Goal: Information Seeking & Learning: Learn about a topic

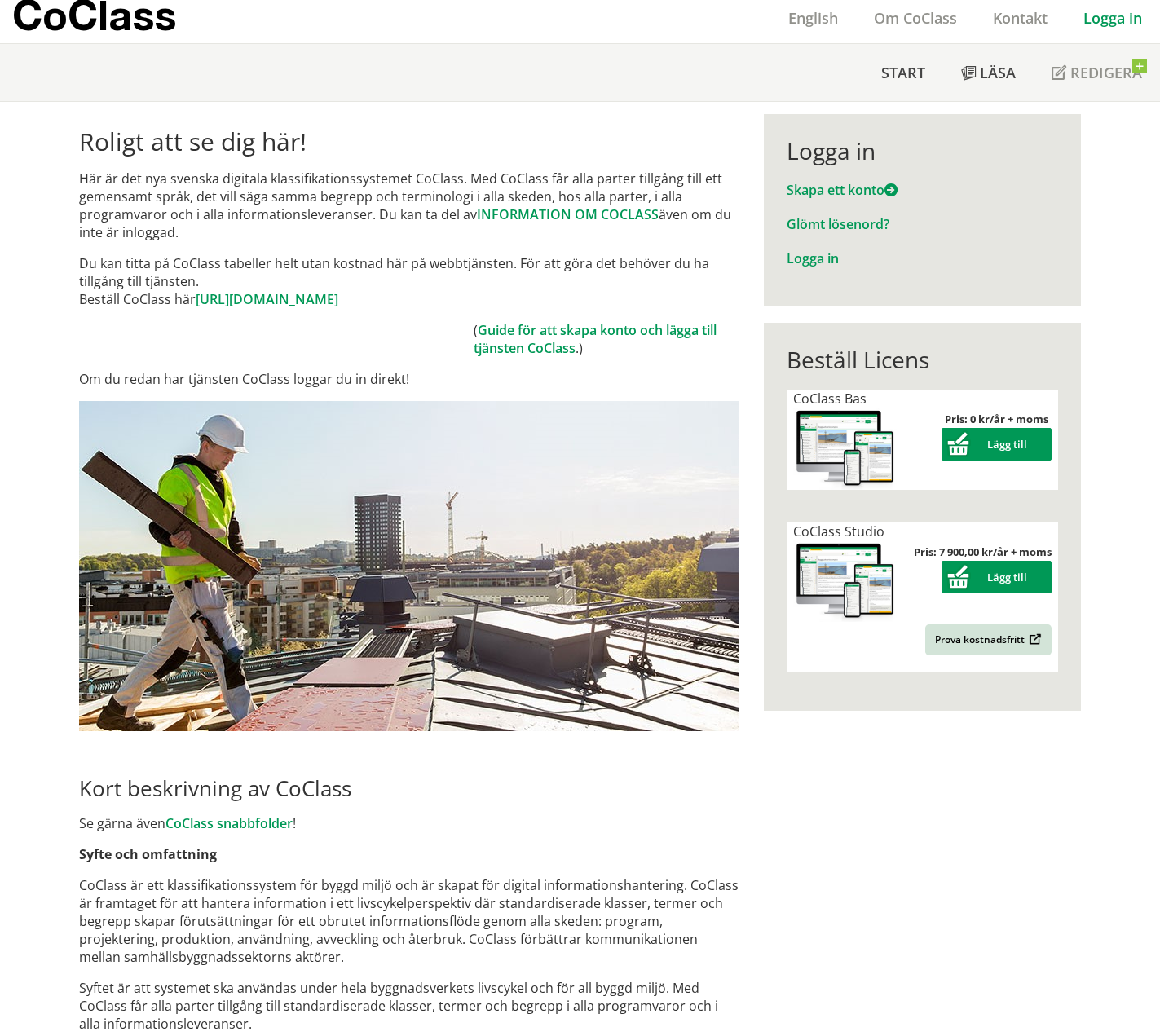
scroll to position [408, 0]
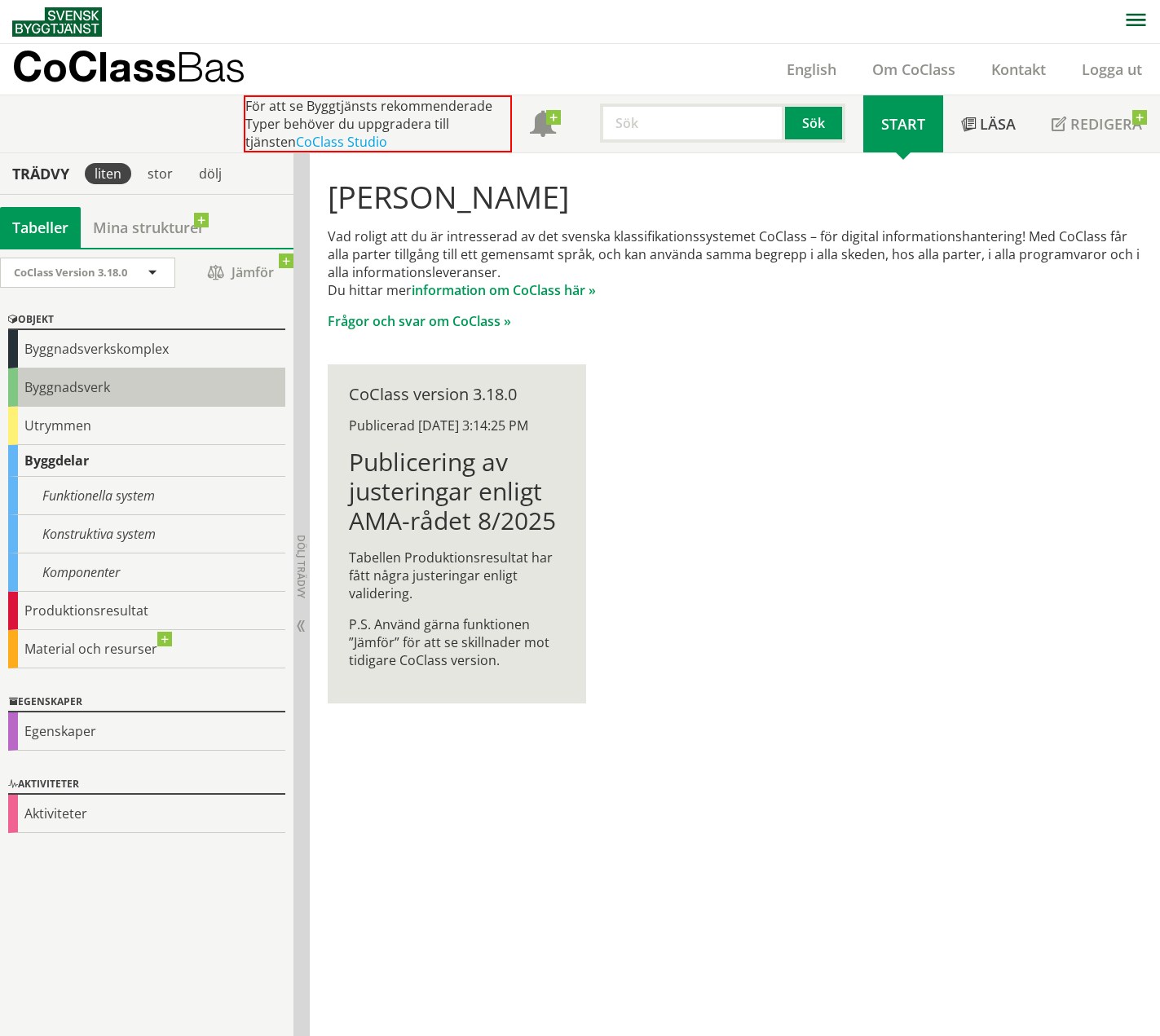
click at [102, 380] on div "Byggnadsverk" at bounding box center [146, 388] width 277 height 38
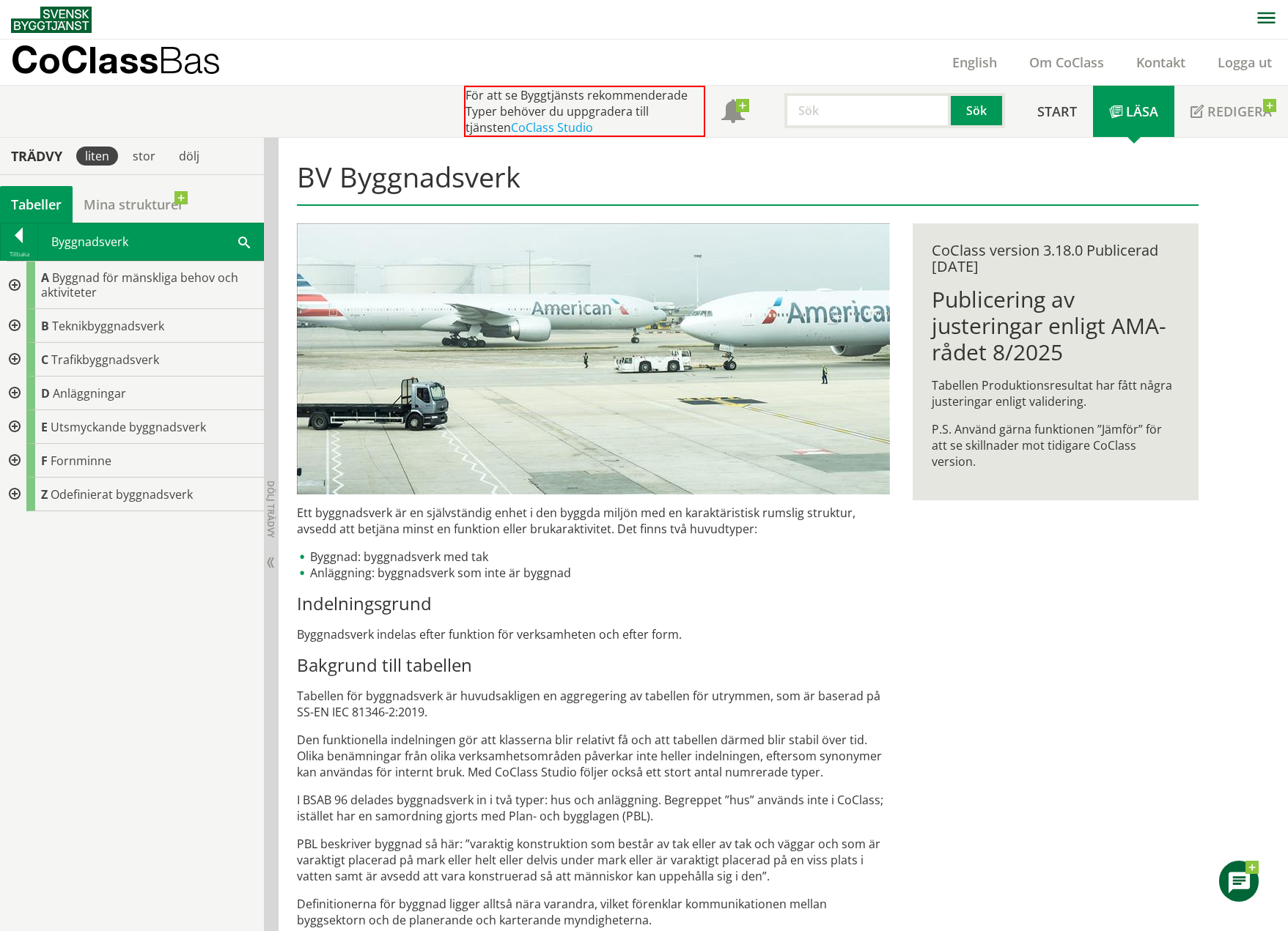
click at [17, 358] on div at bounding box center [13, 359] width 27 height 34
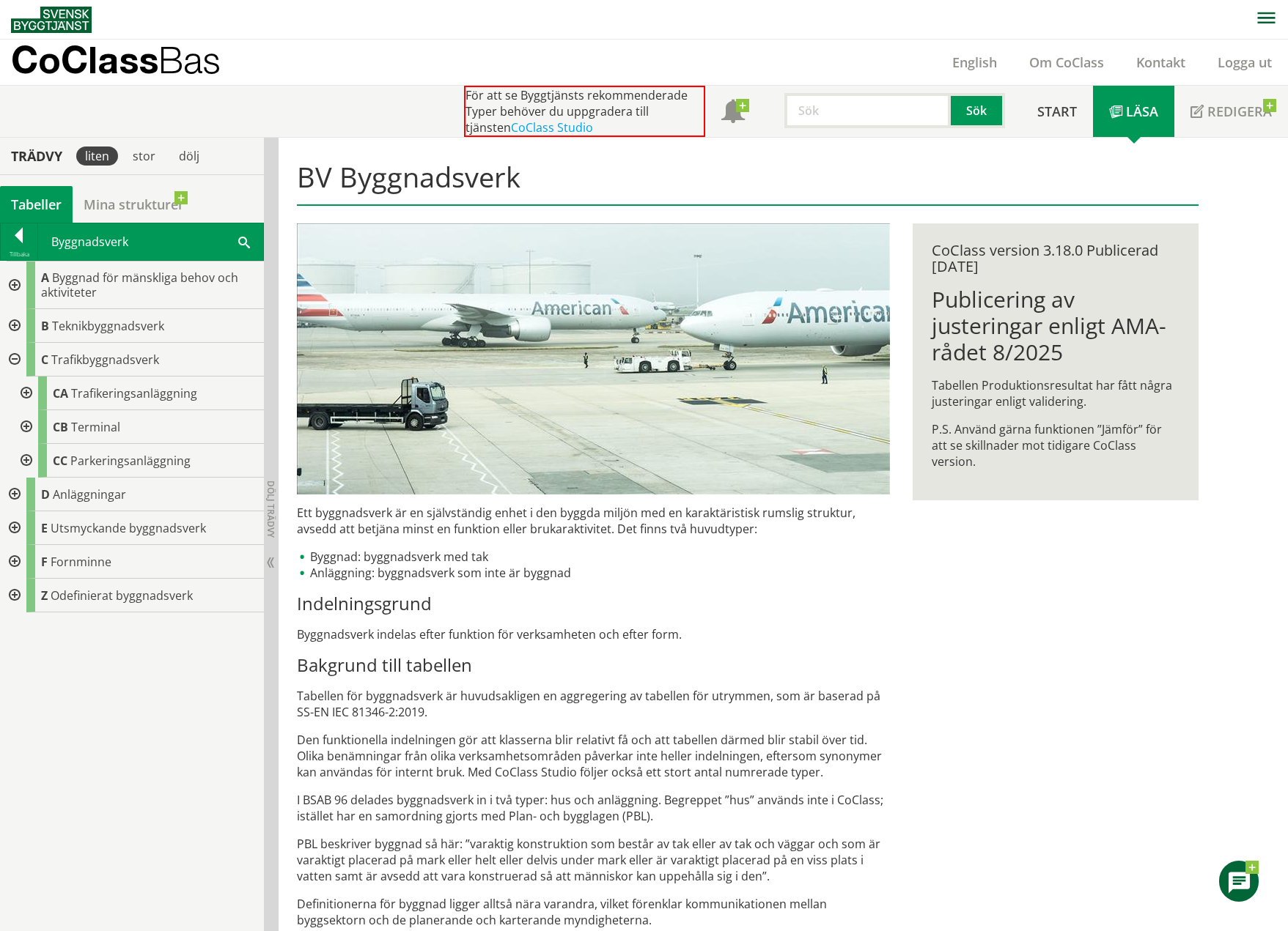
click at [12, 356] on div at bounding box center [13, 359] width 27 height 34
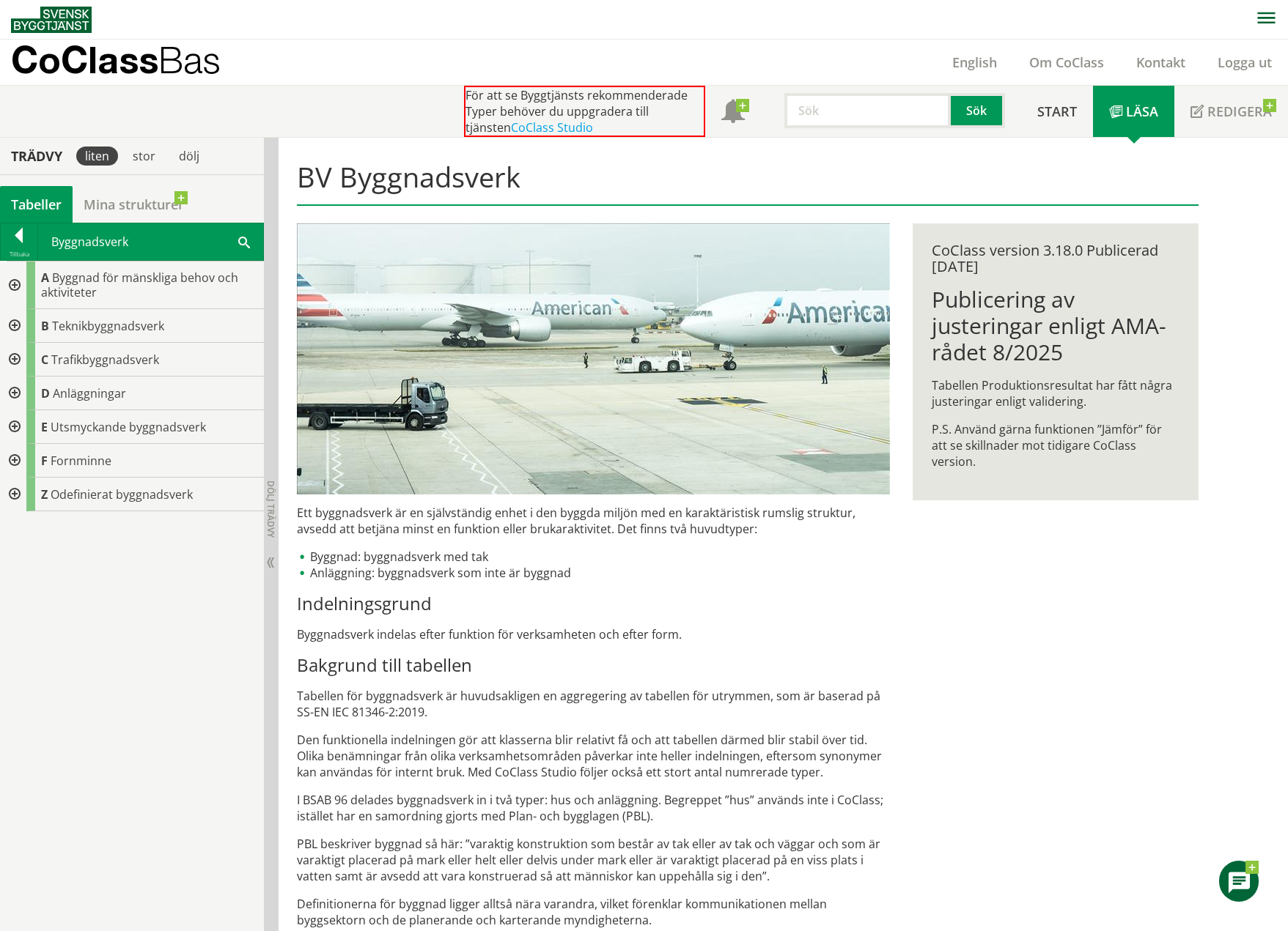
click at [17, 390] on div at bounding box center [13, 393] width 27 height 34
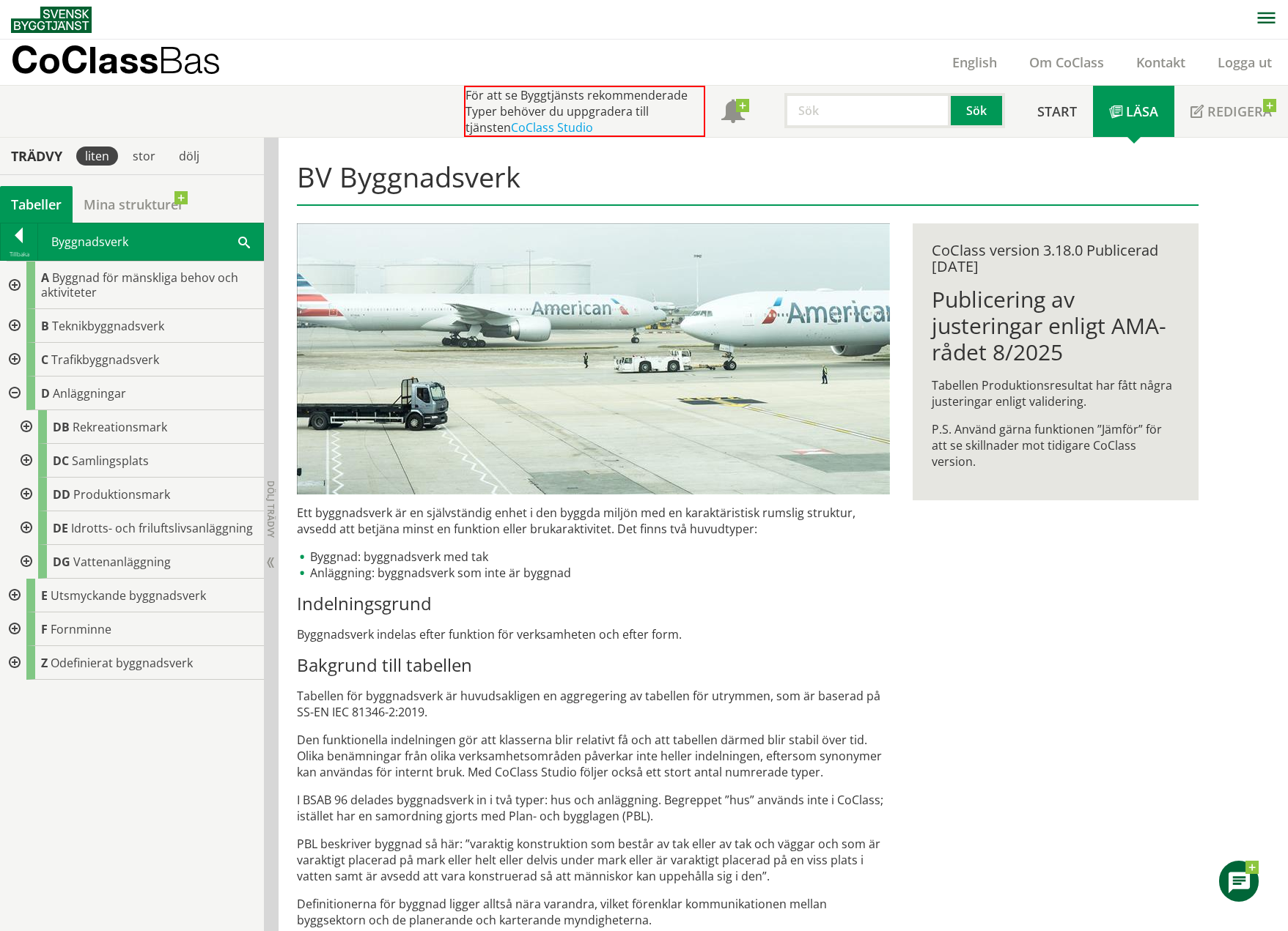
click at [14, 392] on div at bounding box center [13, 393] width 27 height 34
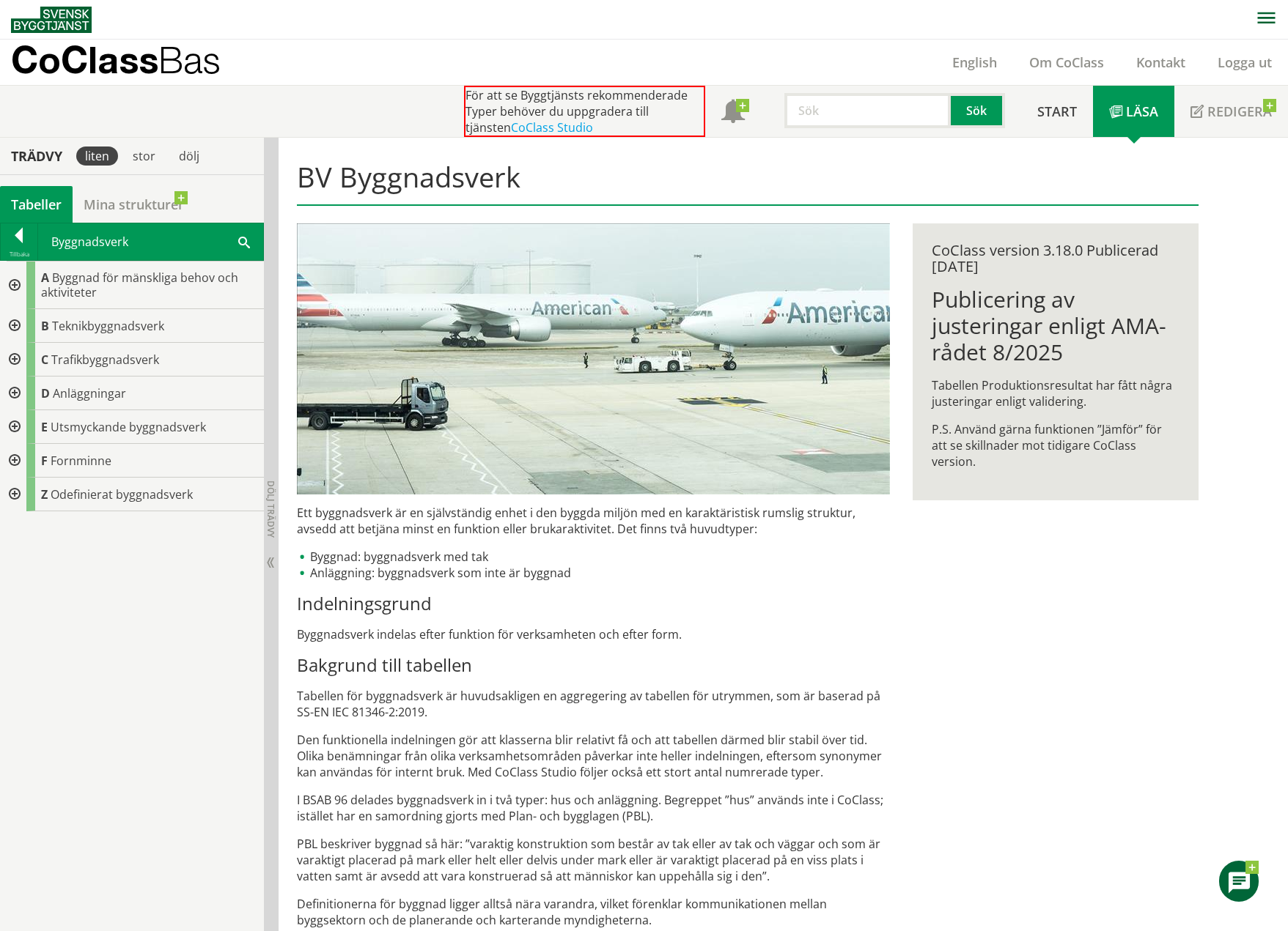
click at [18, 322] on div at bounding box center [13, 326] width 27 height 34
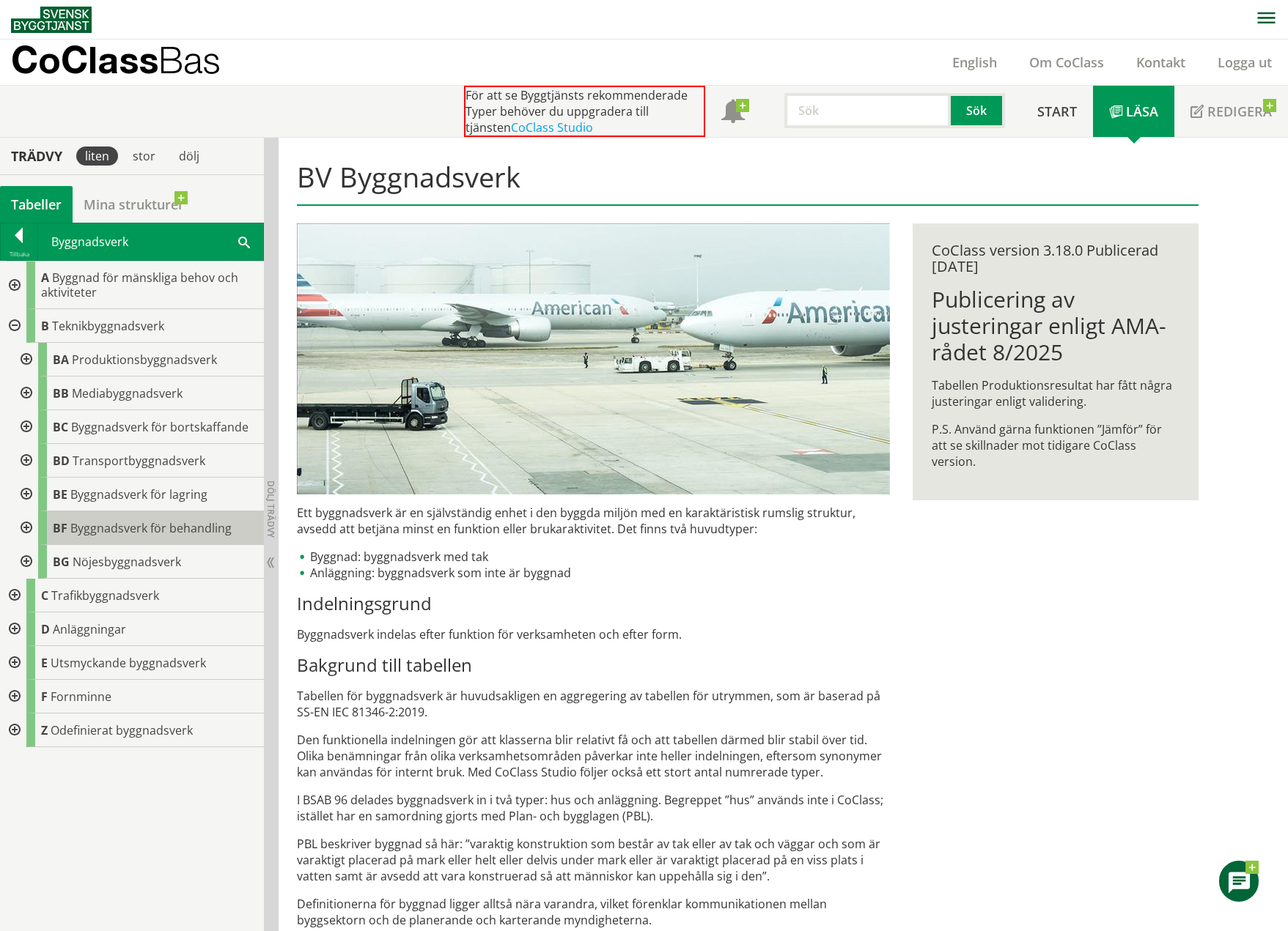
click at [108, 529] on span "Byggnadsverk för behandling" at bounding box center [151, 528] width 161 height 16
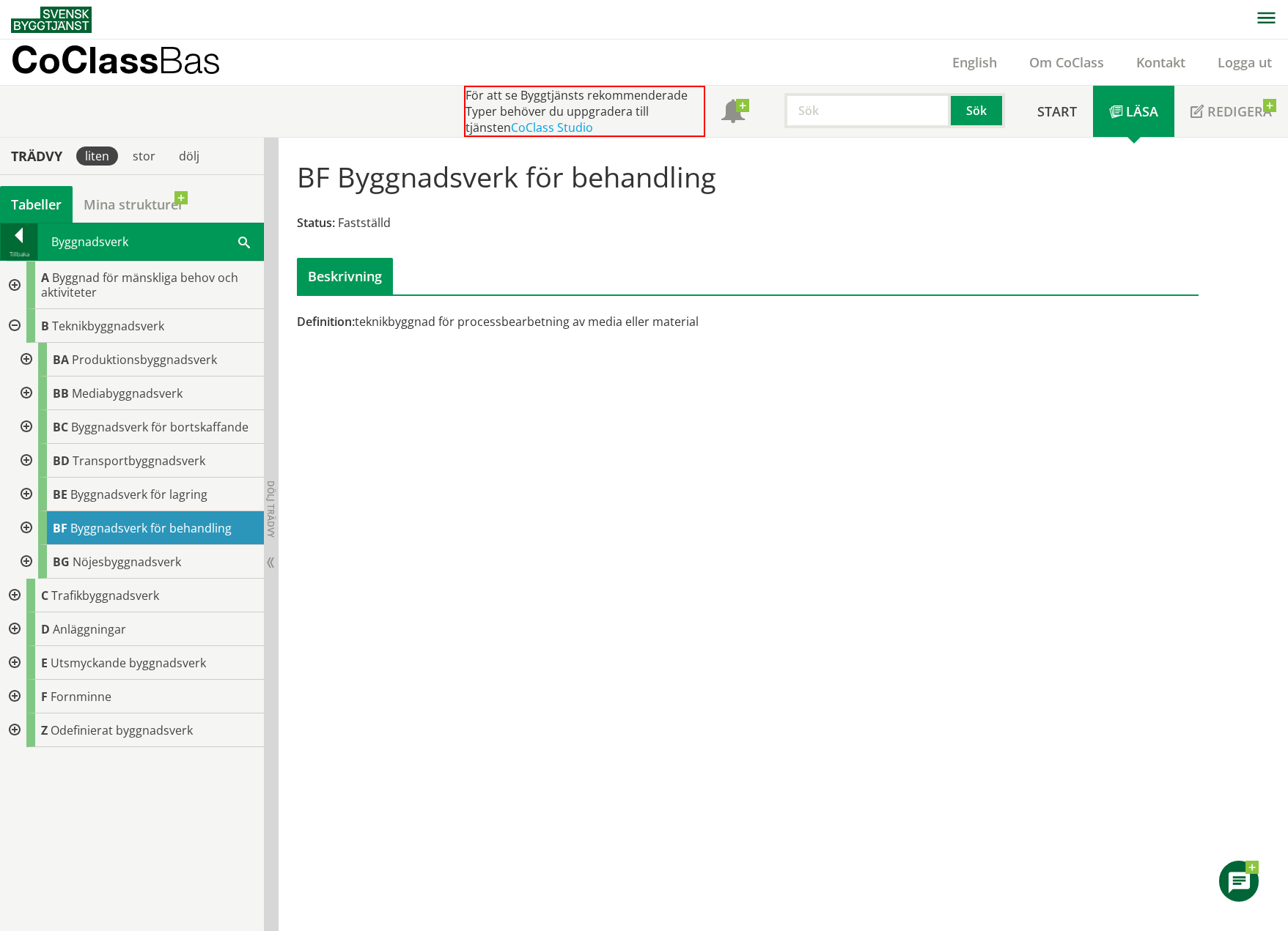
click at [18, 243] on div at bounding box center [19, 238] width 37 height 20
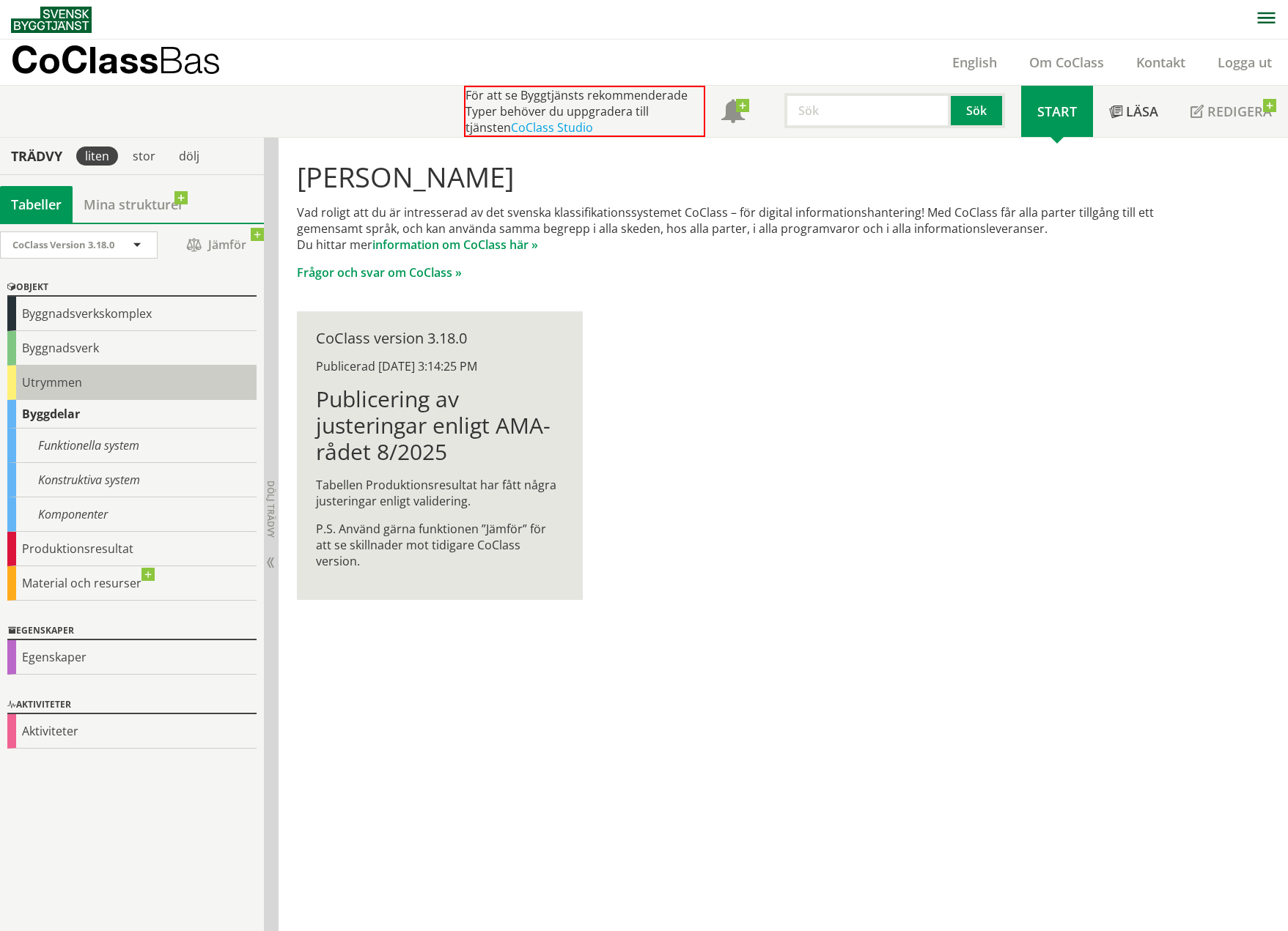
click at [73, 384] on div "Utrymmen" at bounding box center [131, 383] width 249 height 34
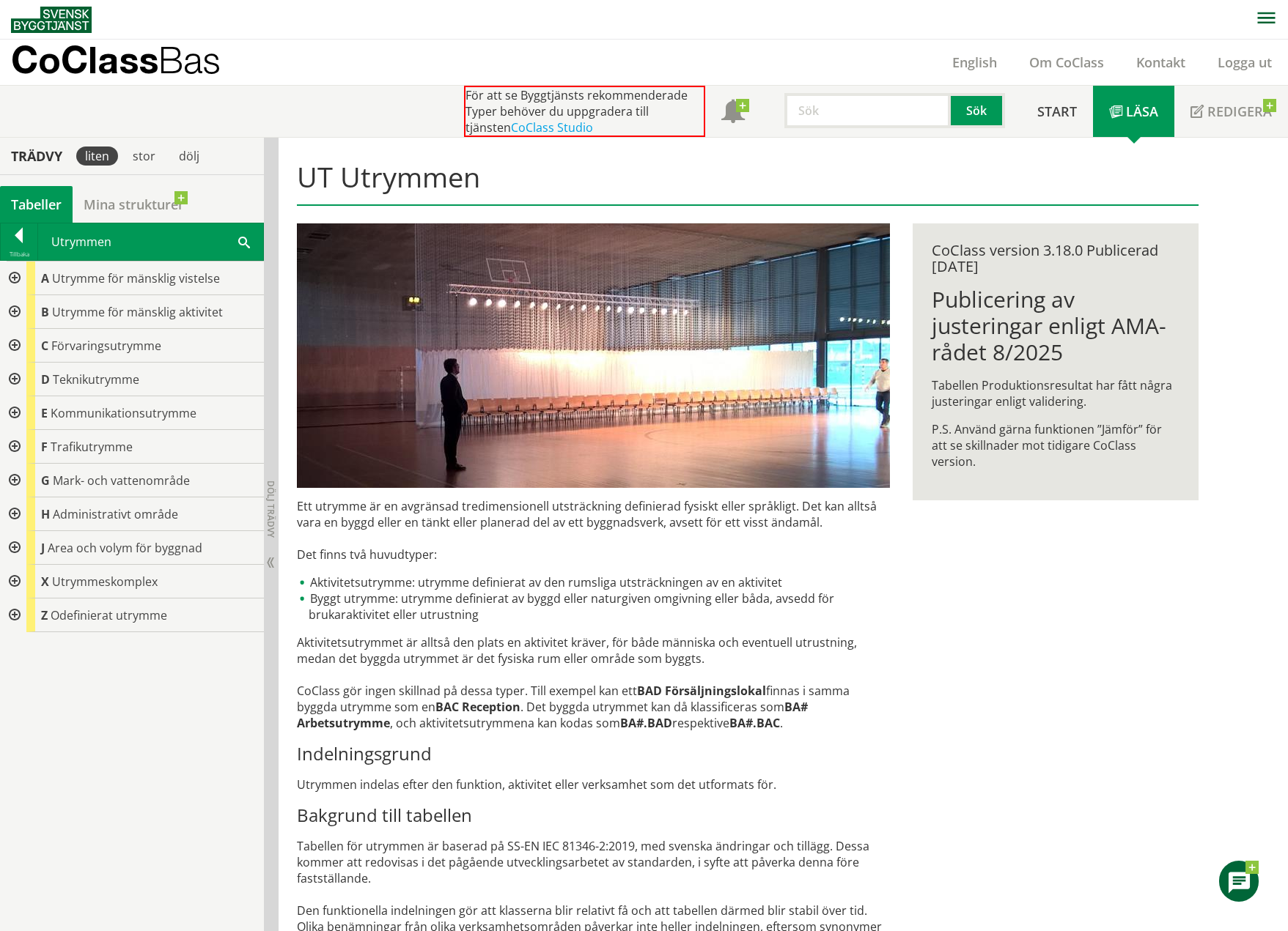
click at [19, 238] on div at bounding box center [19, 238] width 37 height 20
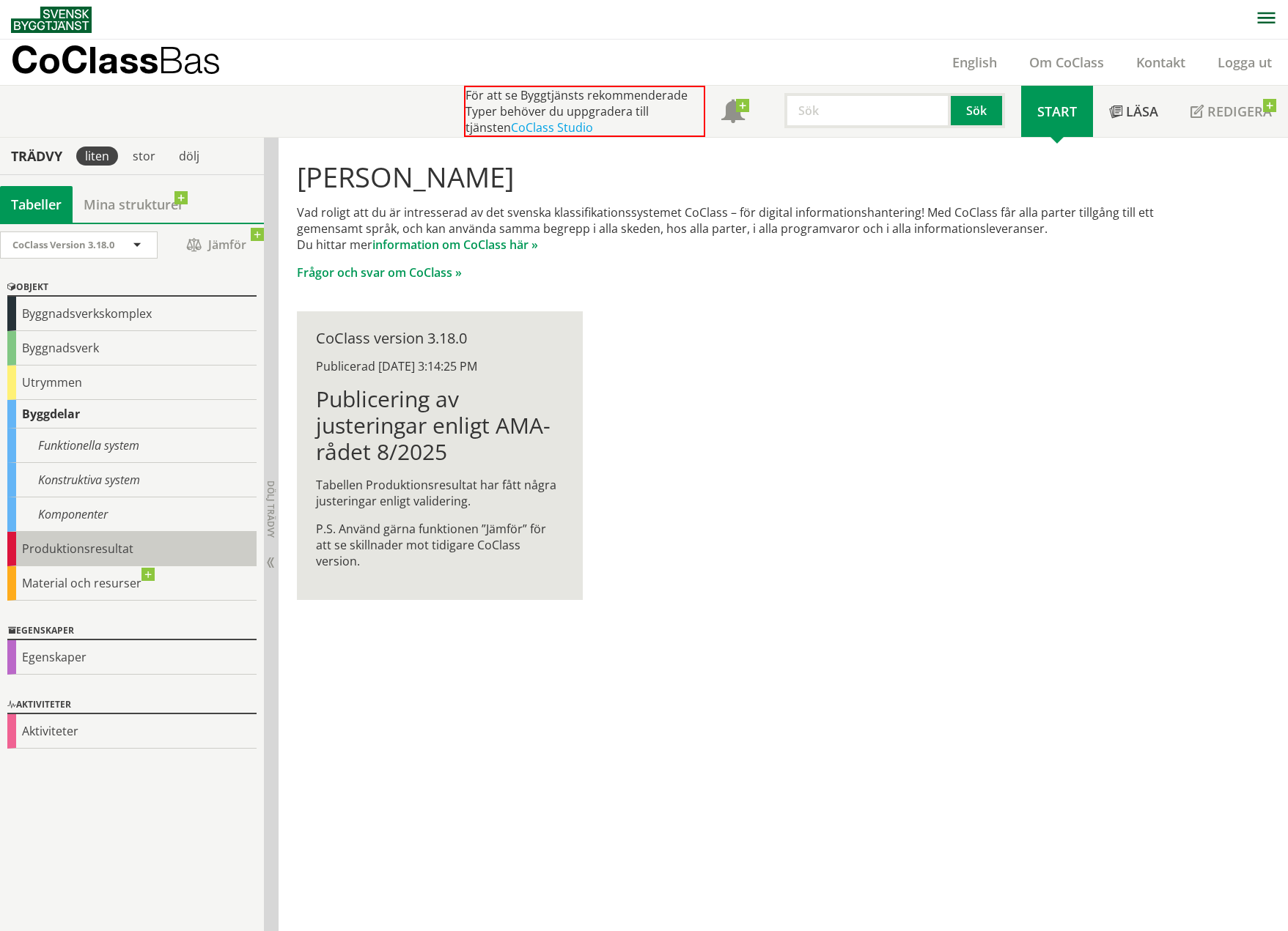
click at [65, 550] on div "Produktionsresultat" at bounding box center [131, 549] width 249 height 34
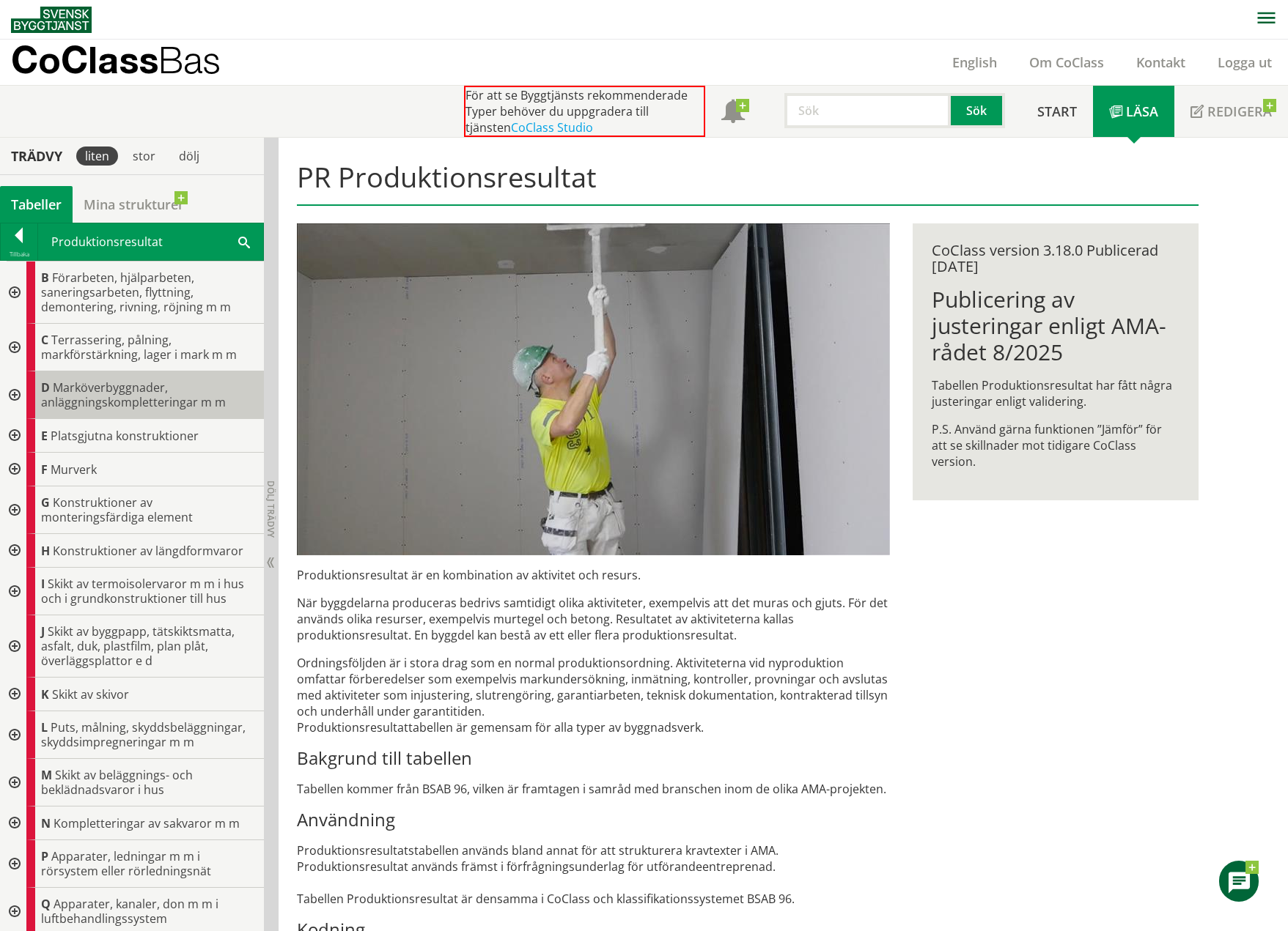
click at [87, 395] on span "Marköverbyggnader, anläggningskompletteringar m m" at bounding box center [133, 395] width 185 height 30
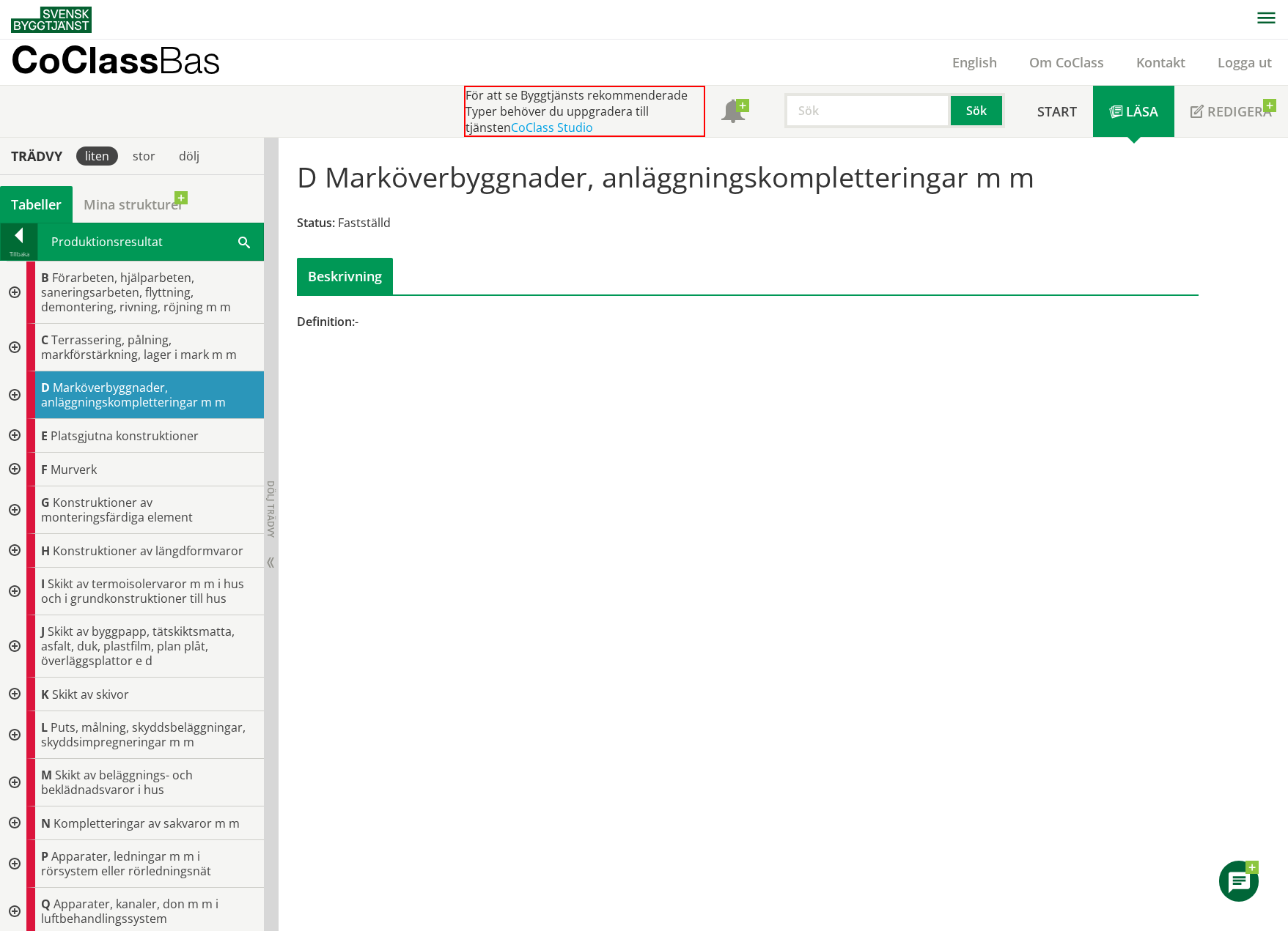
click at [22, 230] on div at bounding box center [19, 238] width 37 height 20
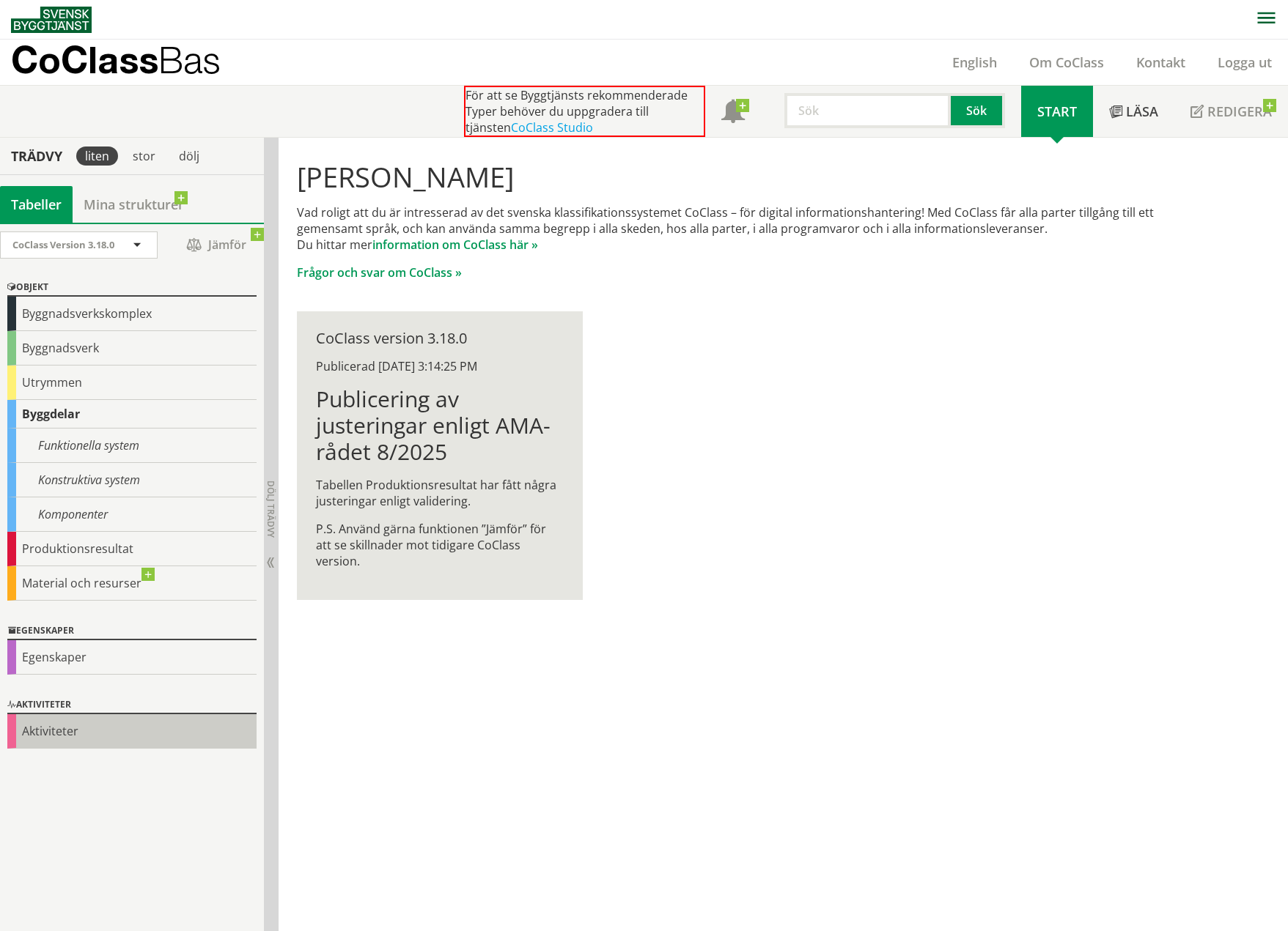
click at [48, 723] on div "Aktiviteter" at bounding box center [131, 731] width 249 height 34
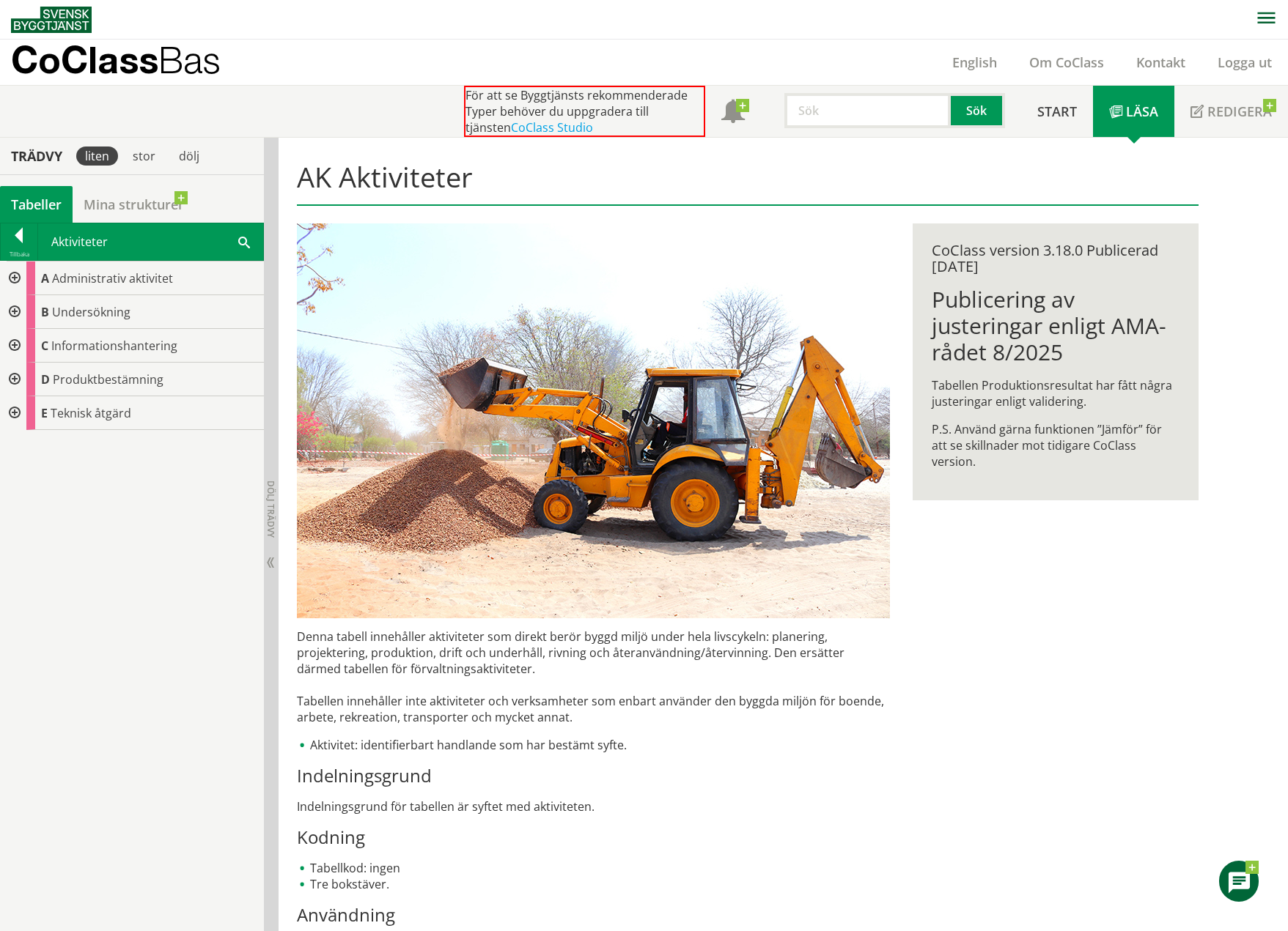
click at [11, 415] on div at bounding box center [13, 412] width 27 height 34
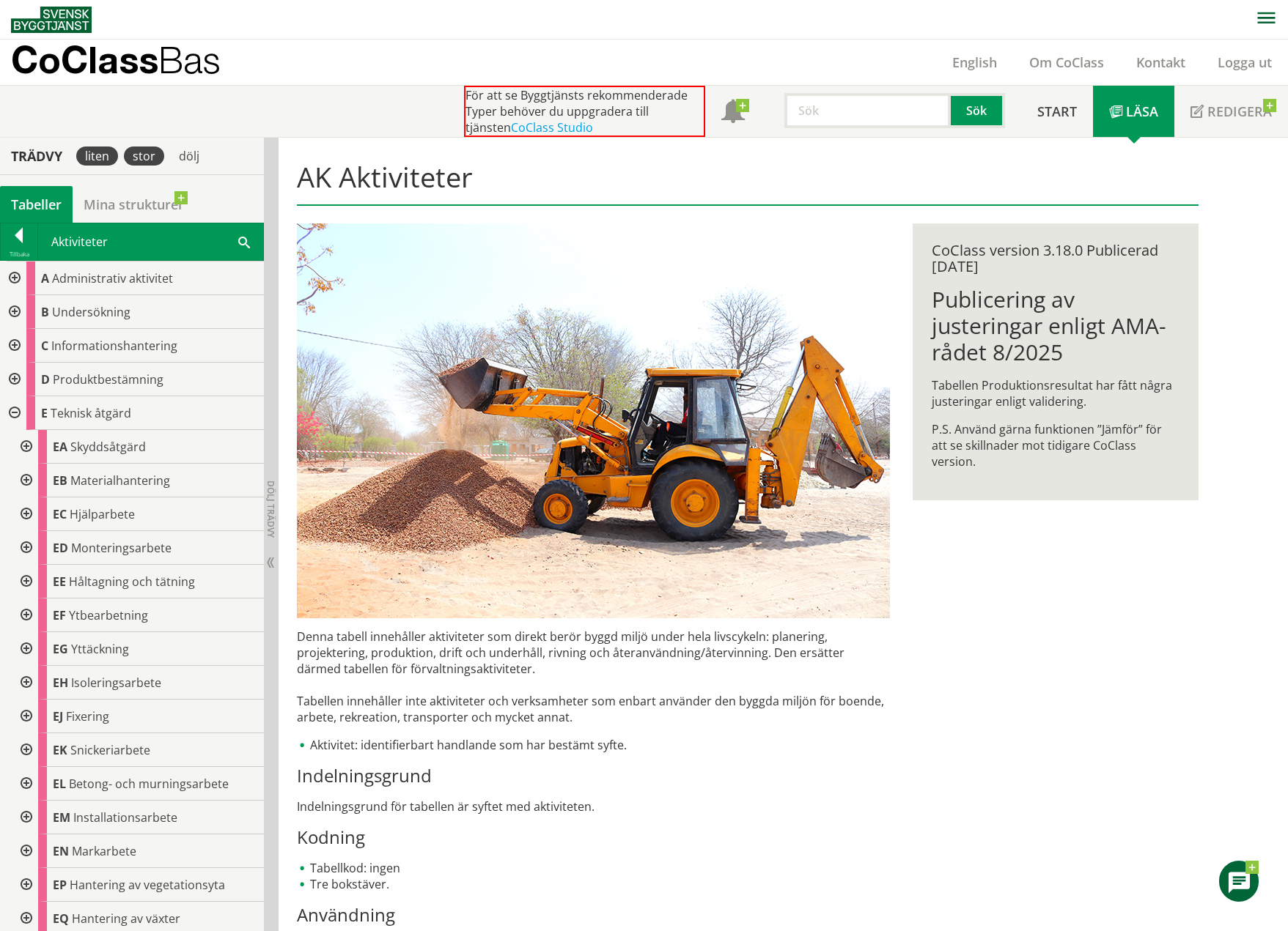
click at [137, 152] on div "stor" at bounding box center [144, 156] width 41 height 19
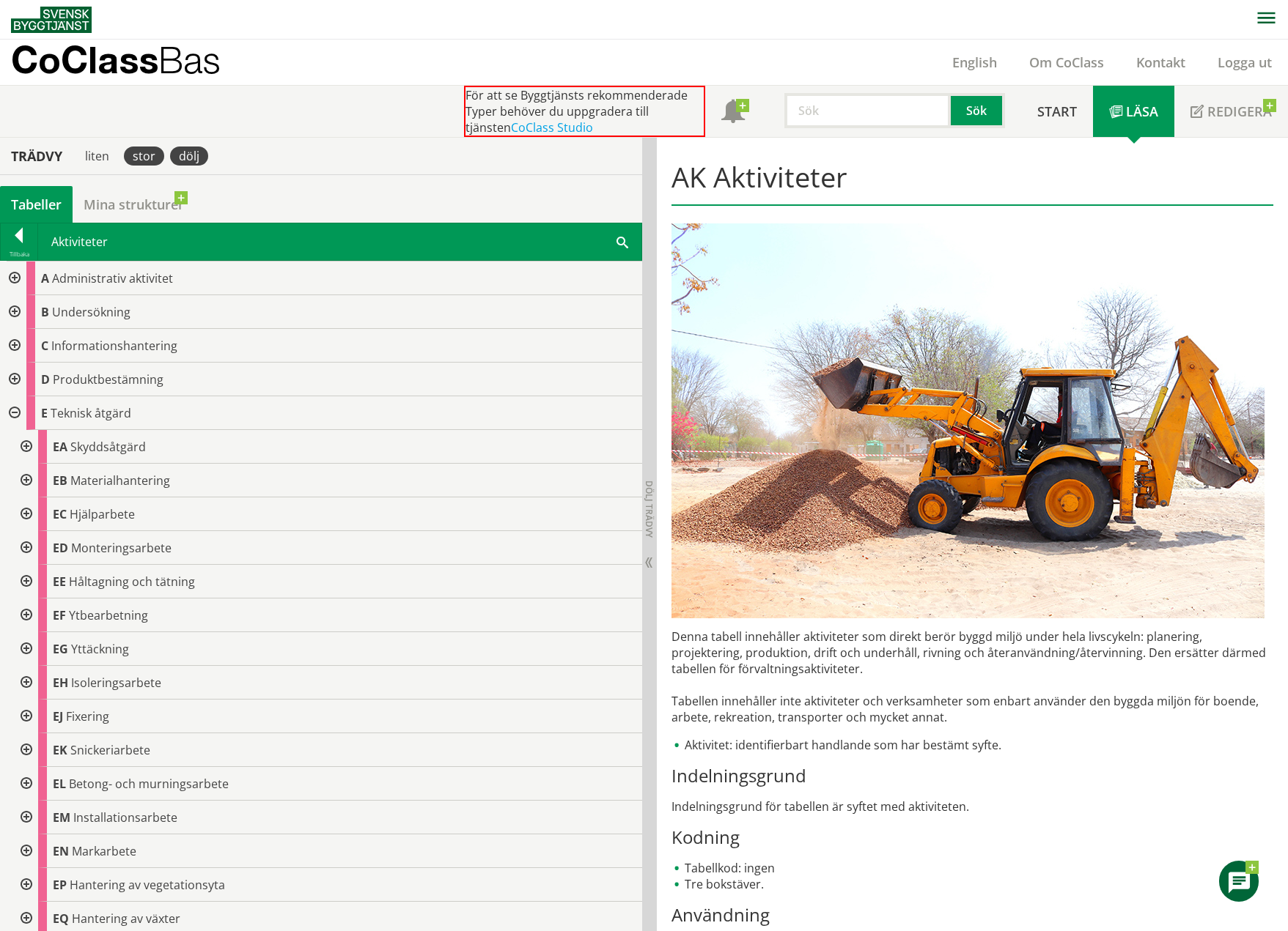
click at [187, 157] on div "dölj" at bounding box center [189, 156] width 38 height 19
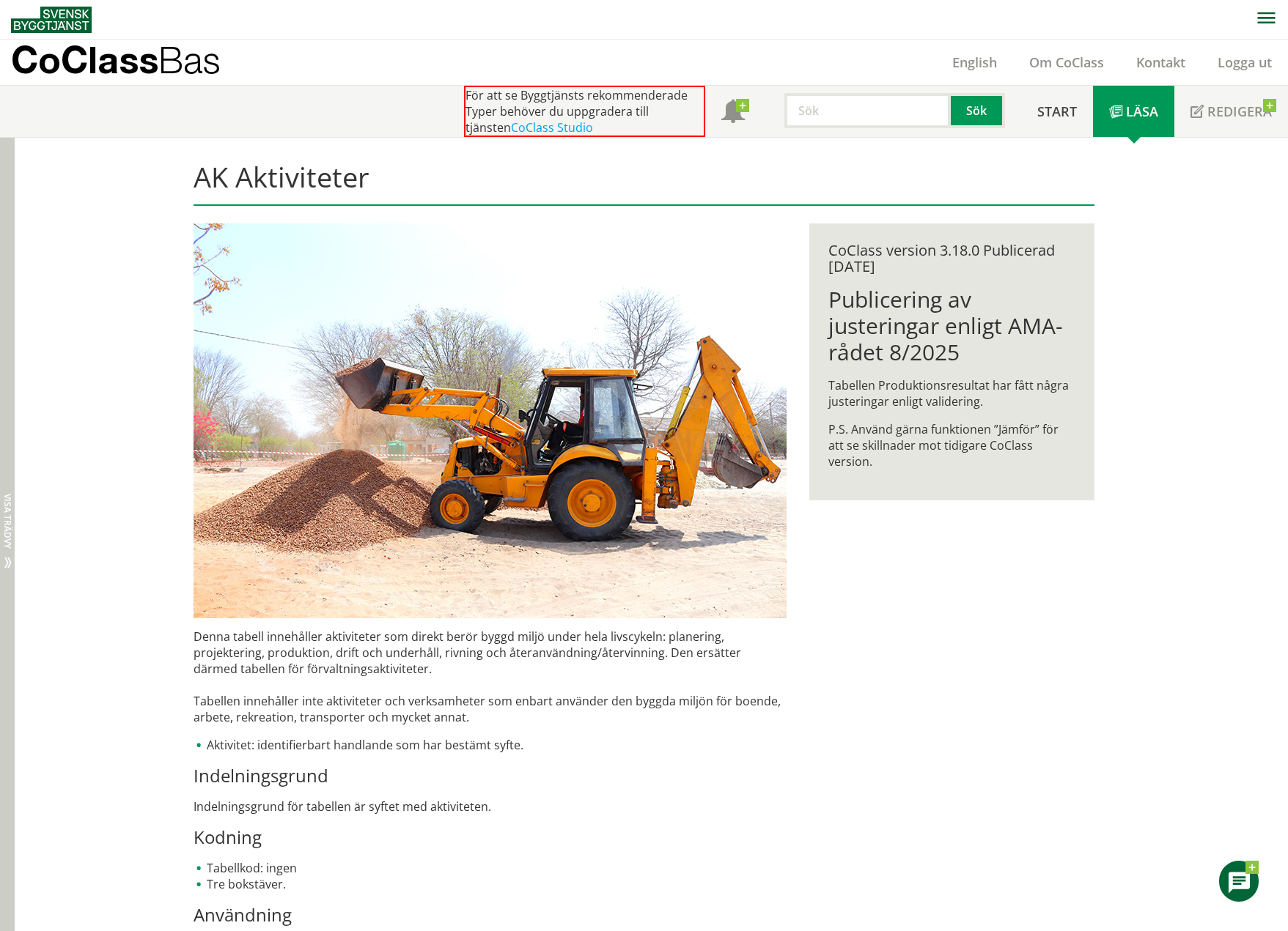
click at [8, 314] on div "Dölj trädvy Visa trädvy" at bounding box center [7, 550] width 15 height 823
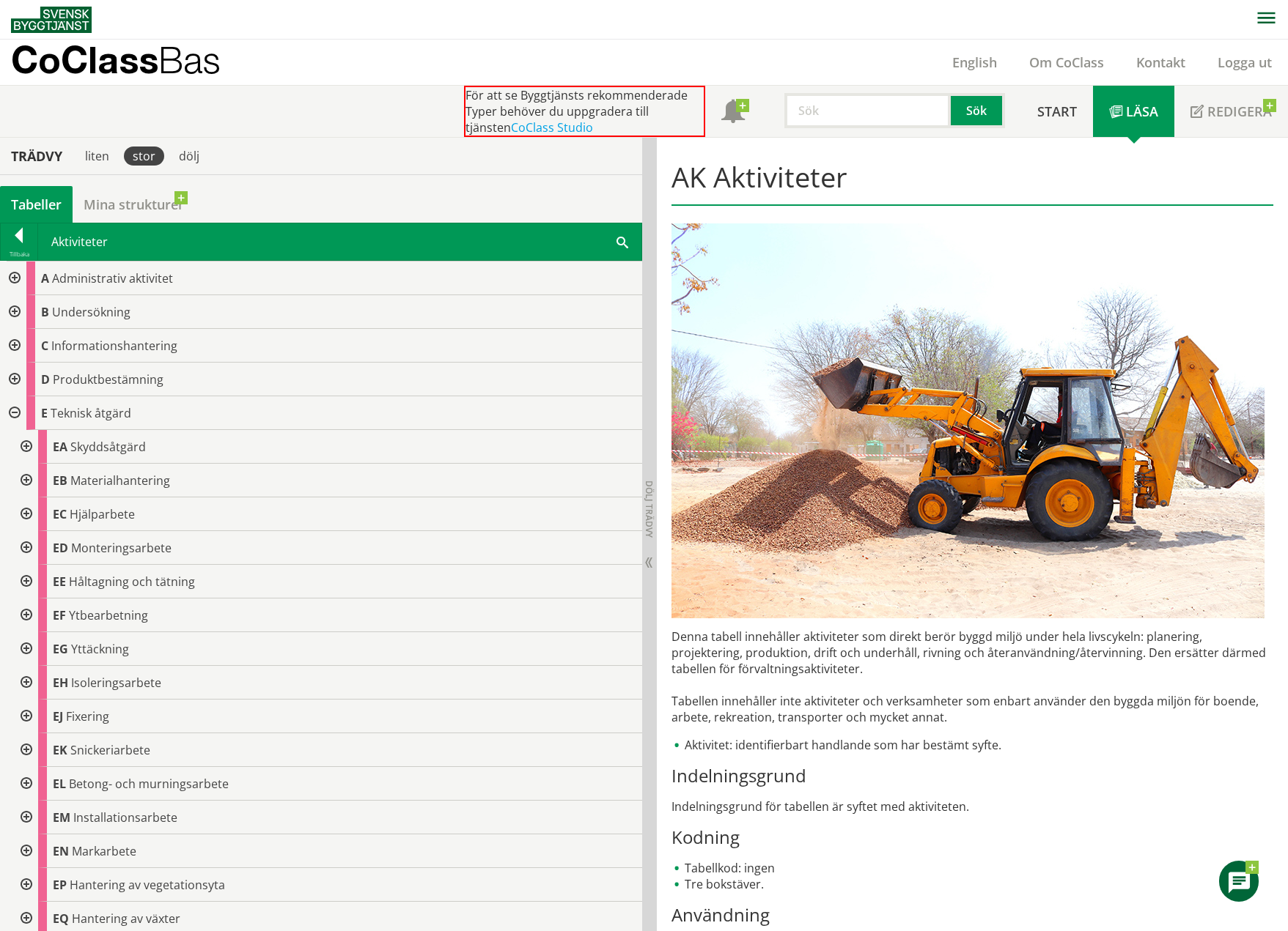
click at [43, 152] on div "Trädvy" at bounding box center [37, 156] width 67 height 16
click at [37, 209] on div "Tabeller" at bounding box center [36, 204] width 73 height 37
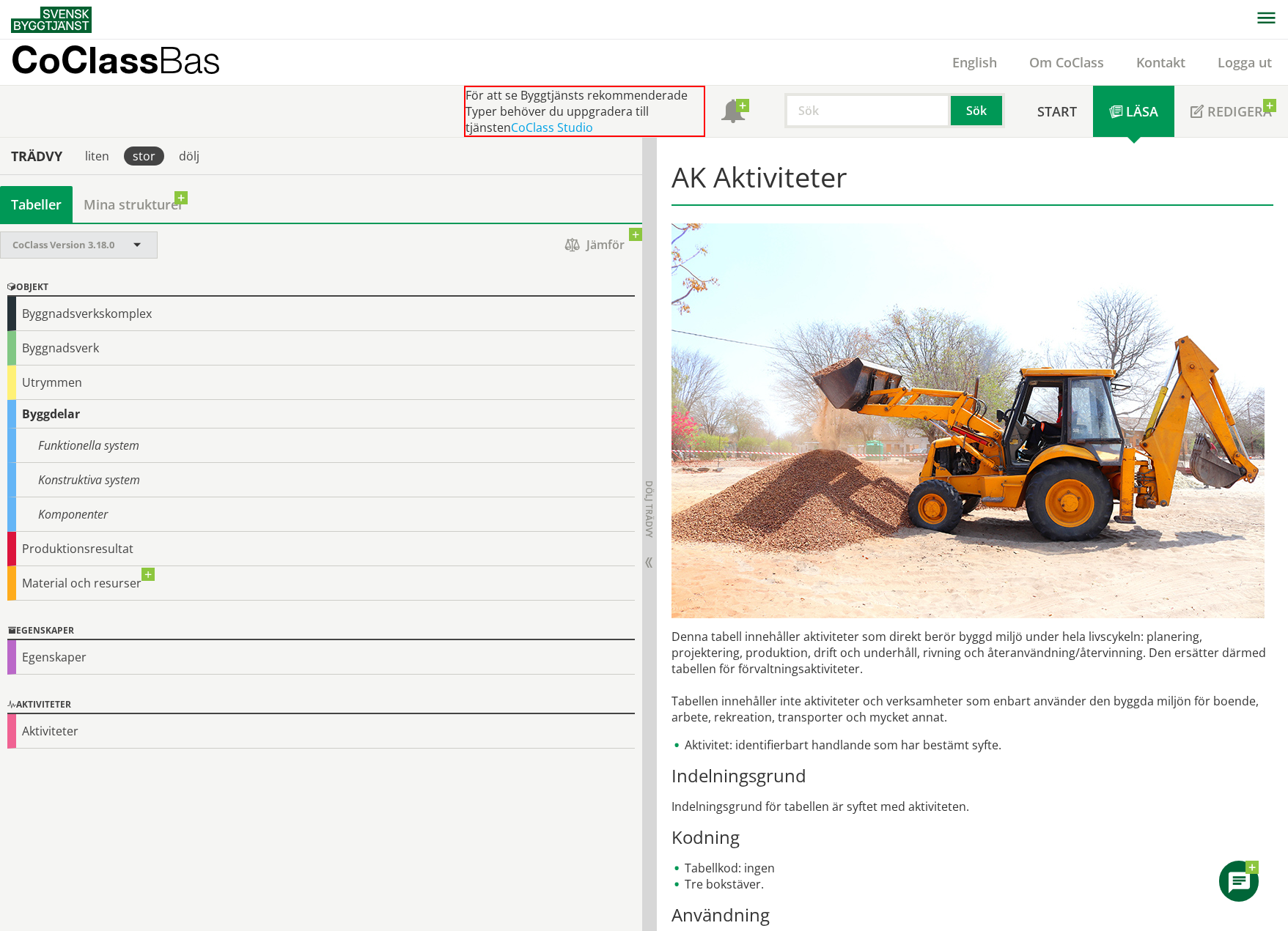
click at [73, 241] on span "CoClass Version 3.18.0" at bounding box center [63, 244] width 102 height 13
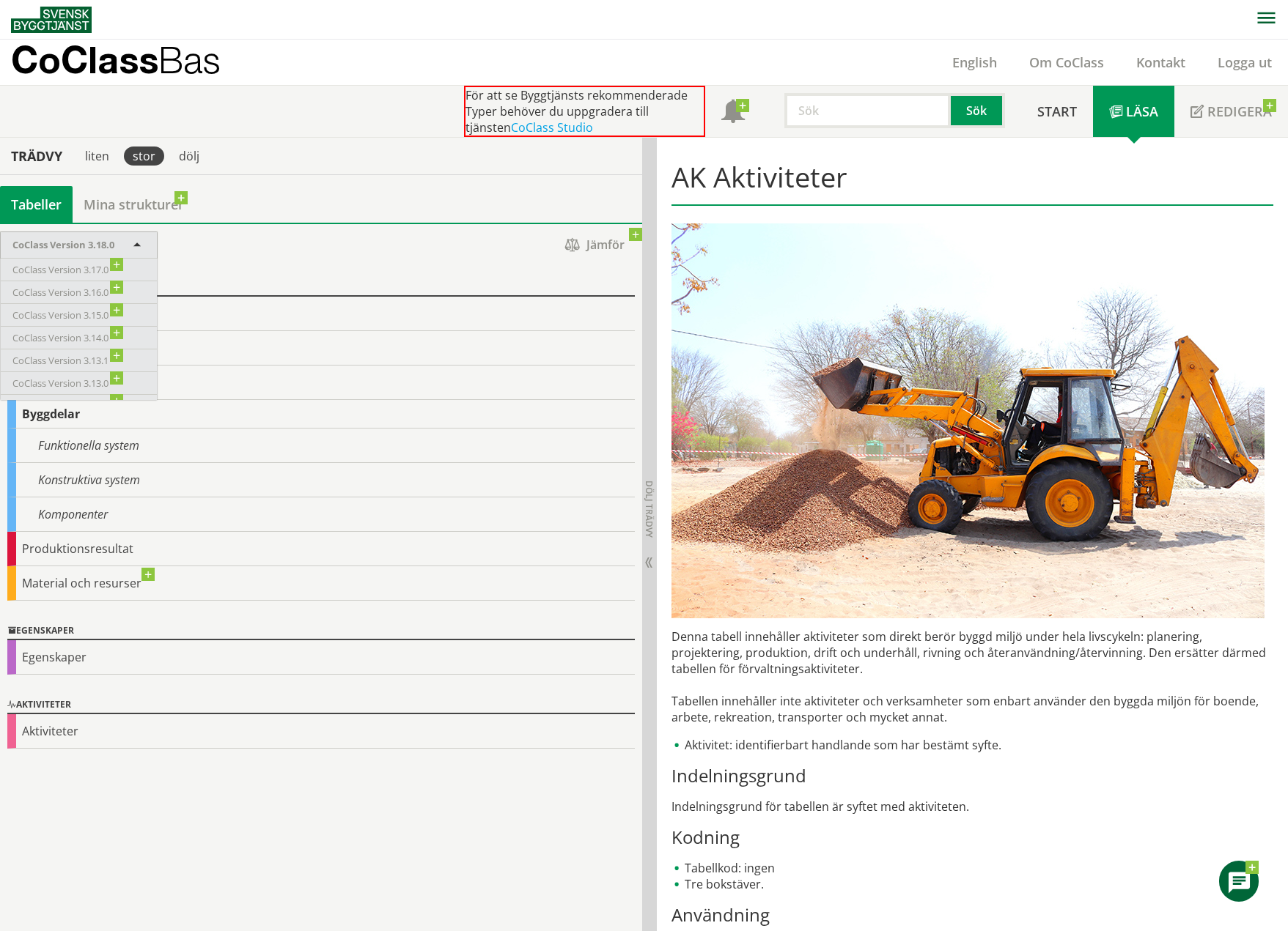
click at [318, 250] on div at bounding box center [321, 250] width 642 height 37
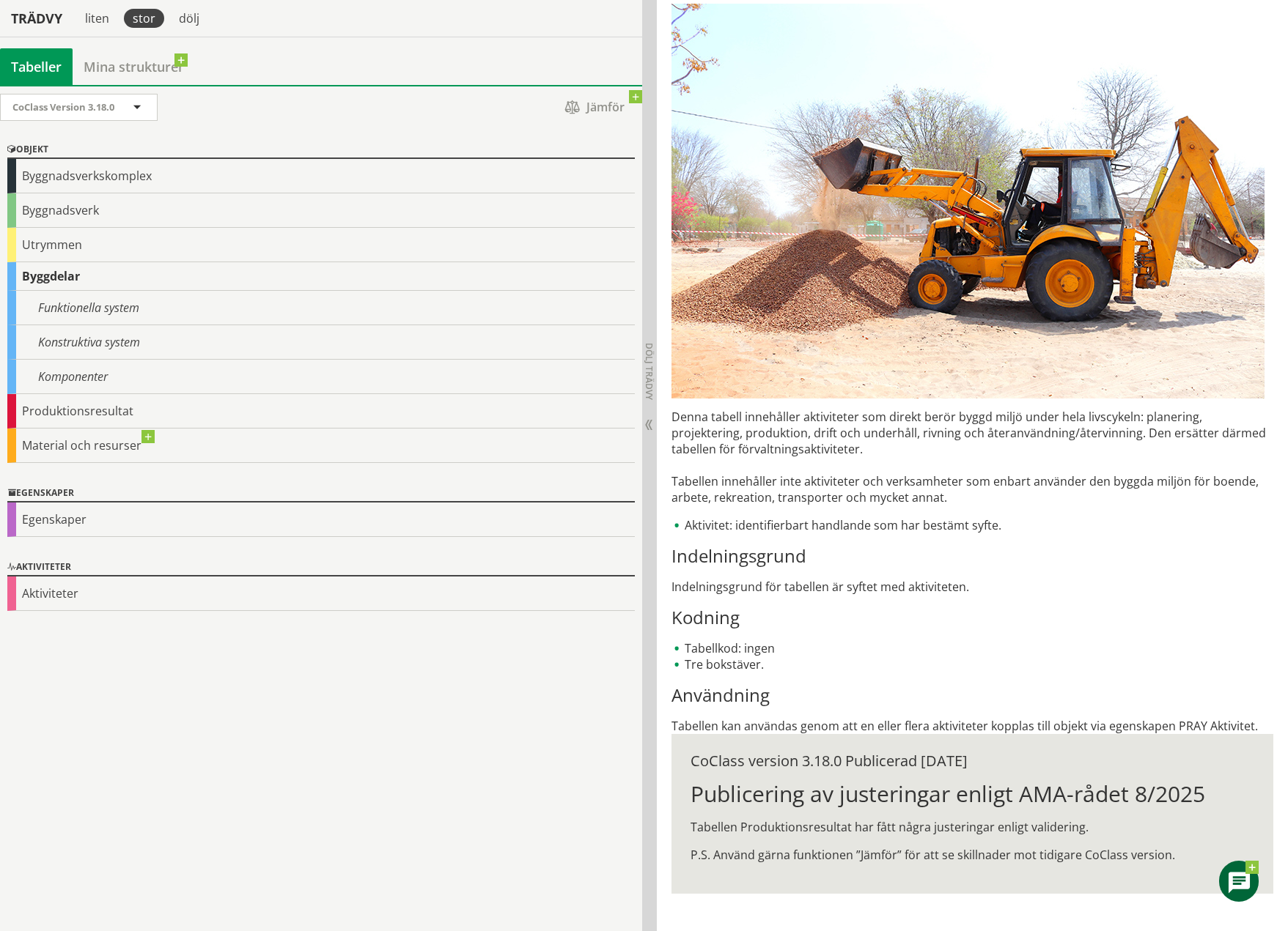
scroll to position [222, 0]
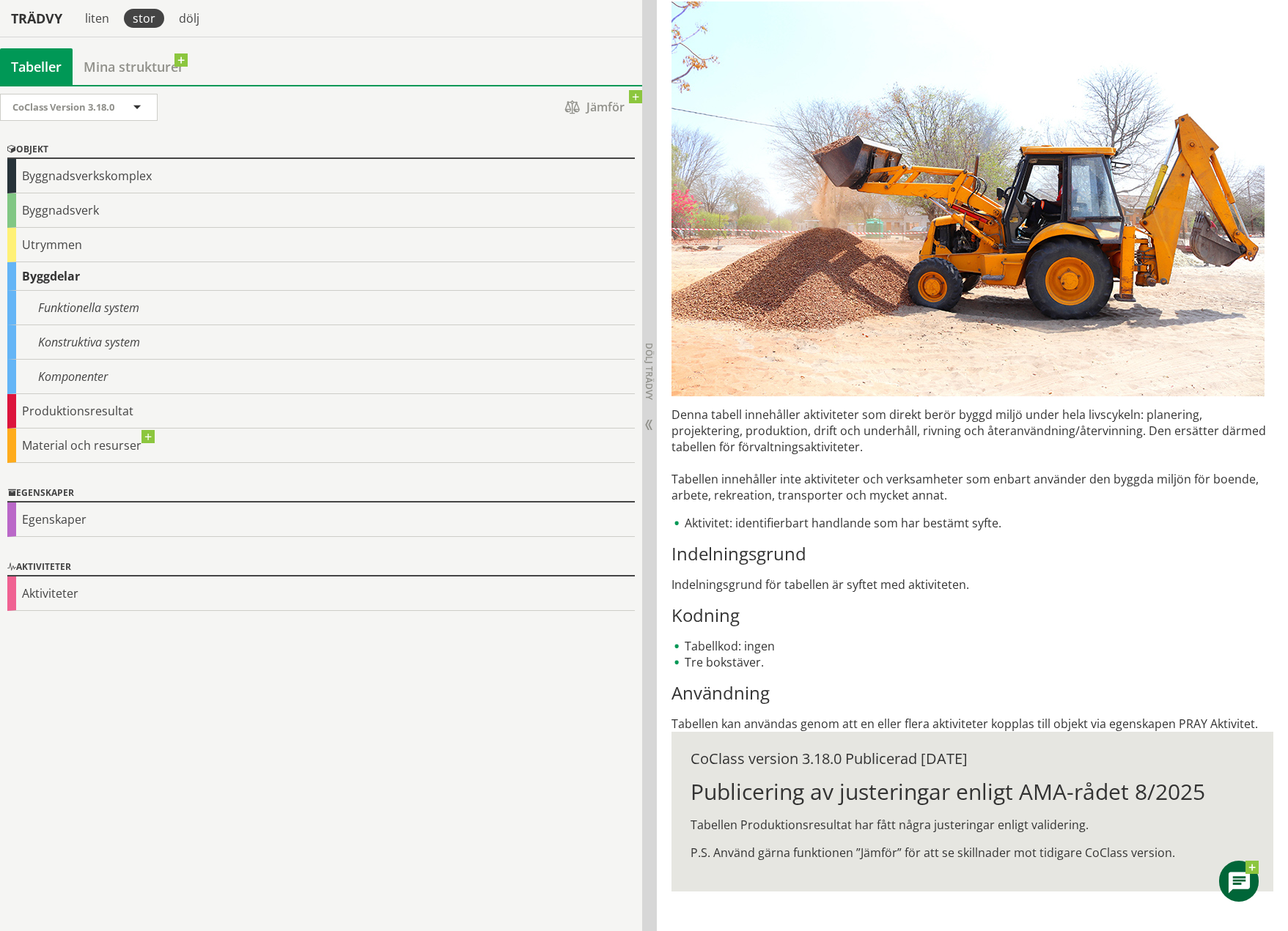
drag, startPoint x: 728, startPoint y: 786, endPoint x: 1162, endPoint y: 796, distance: 434.1
click at [1042, 796] on h1 "Publicering av justeringar enligt AMA-rådet 8/2025" at bounding box center [972, 792] width 564 height 27
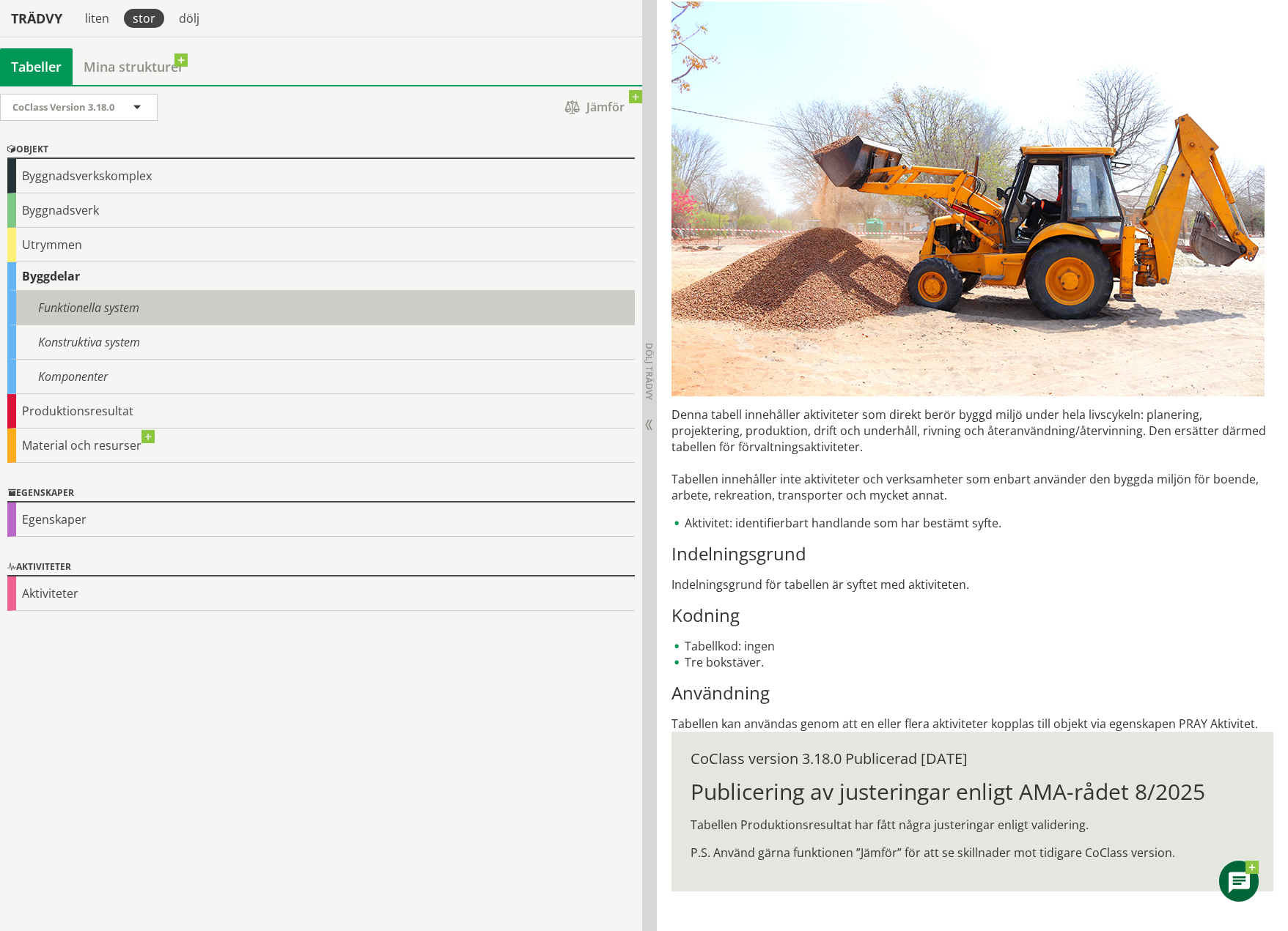
click at [130, 298] on div "Funktionella system" at bounding box center [321, 308] width 627 height 34
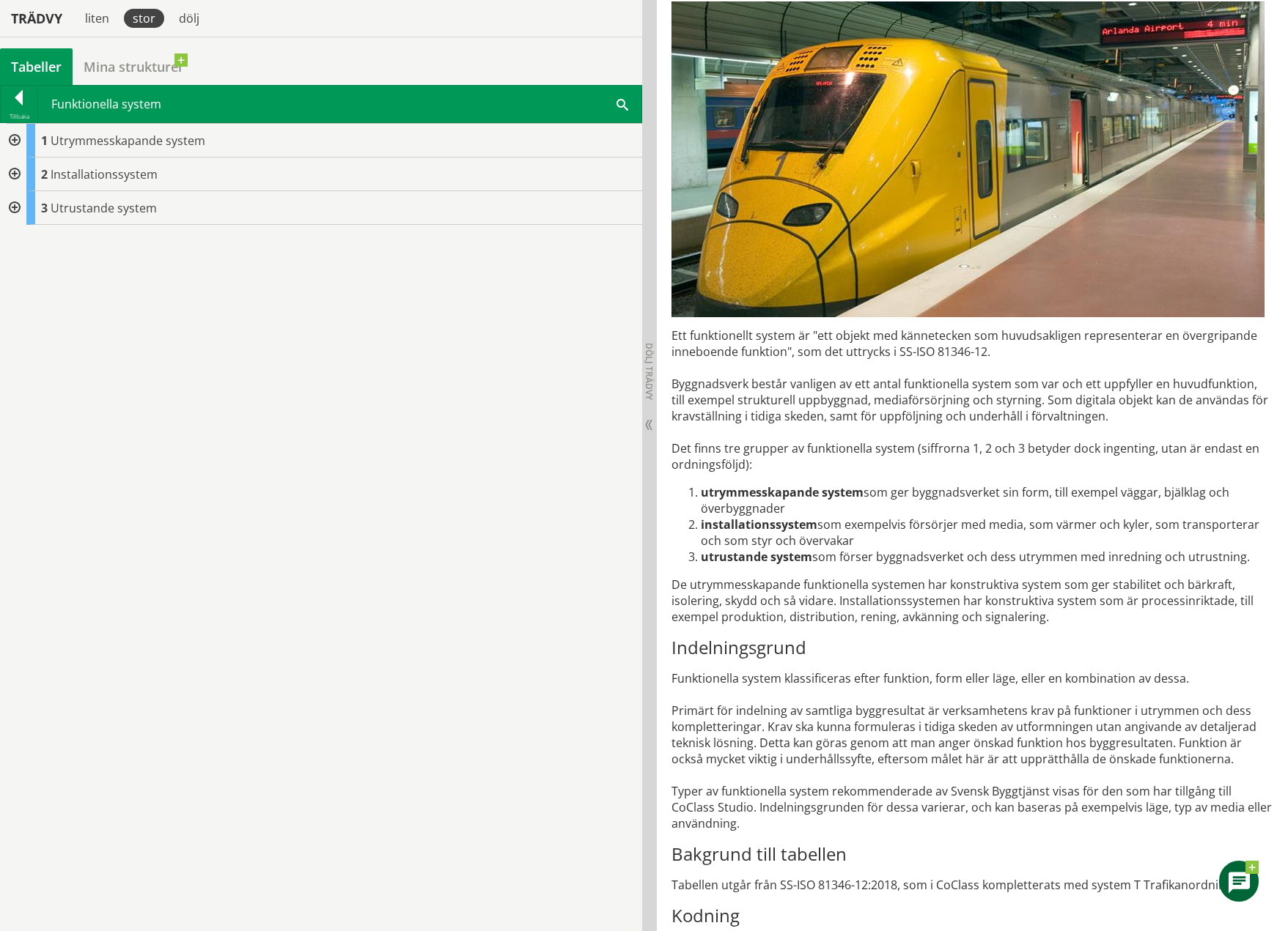
click at [16, 139] on div at bounding box center [13, 140] width 27 height 34
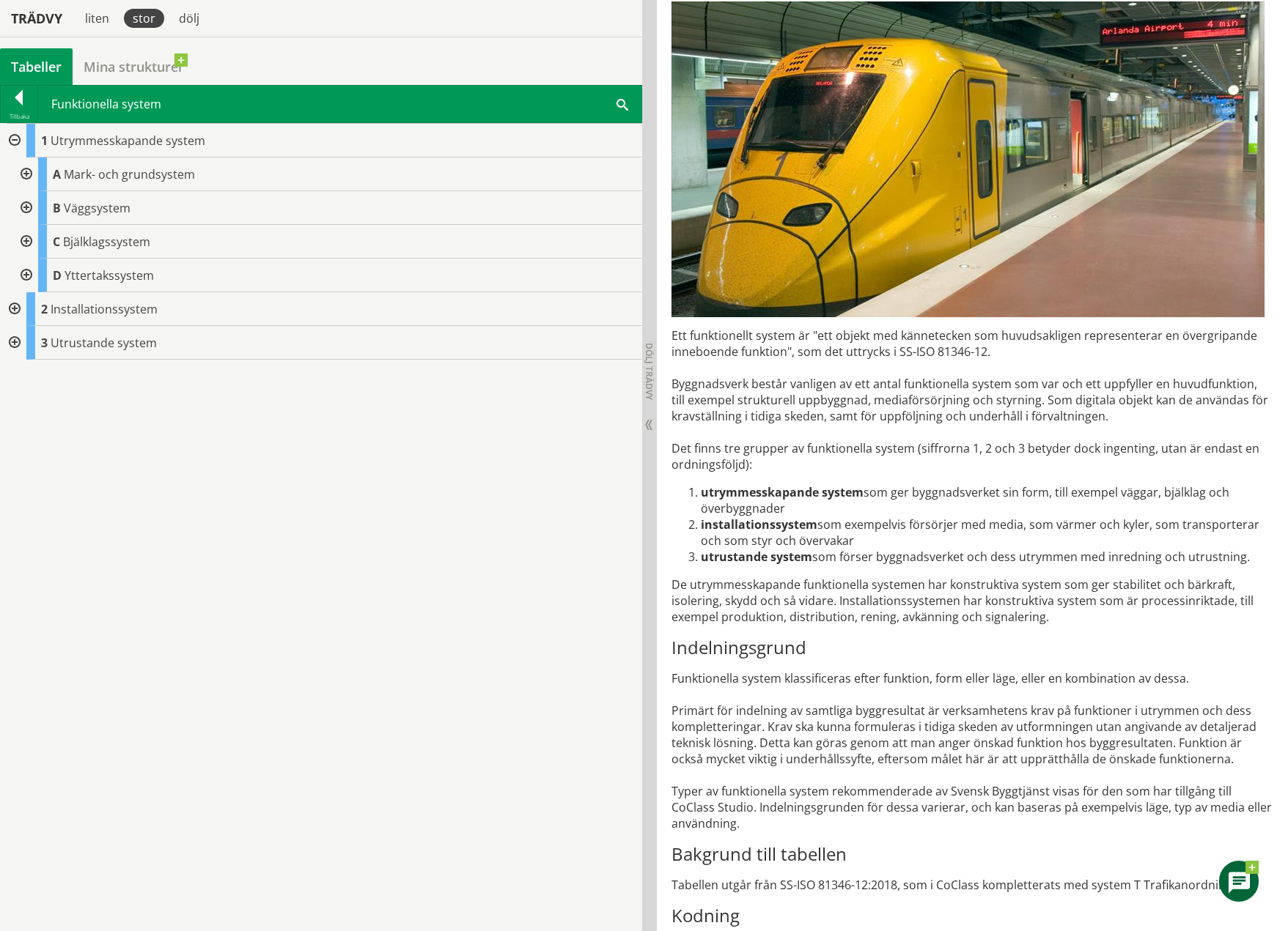
click at [18, 306] on div at bounding box center [13, 309] width 27 height 34
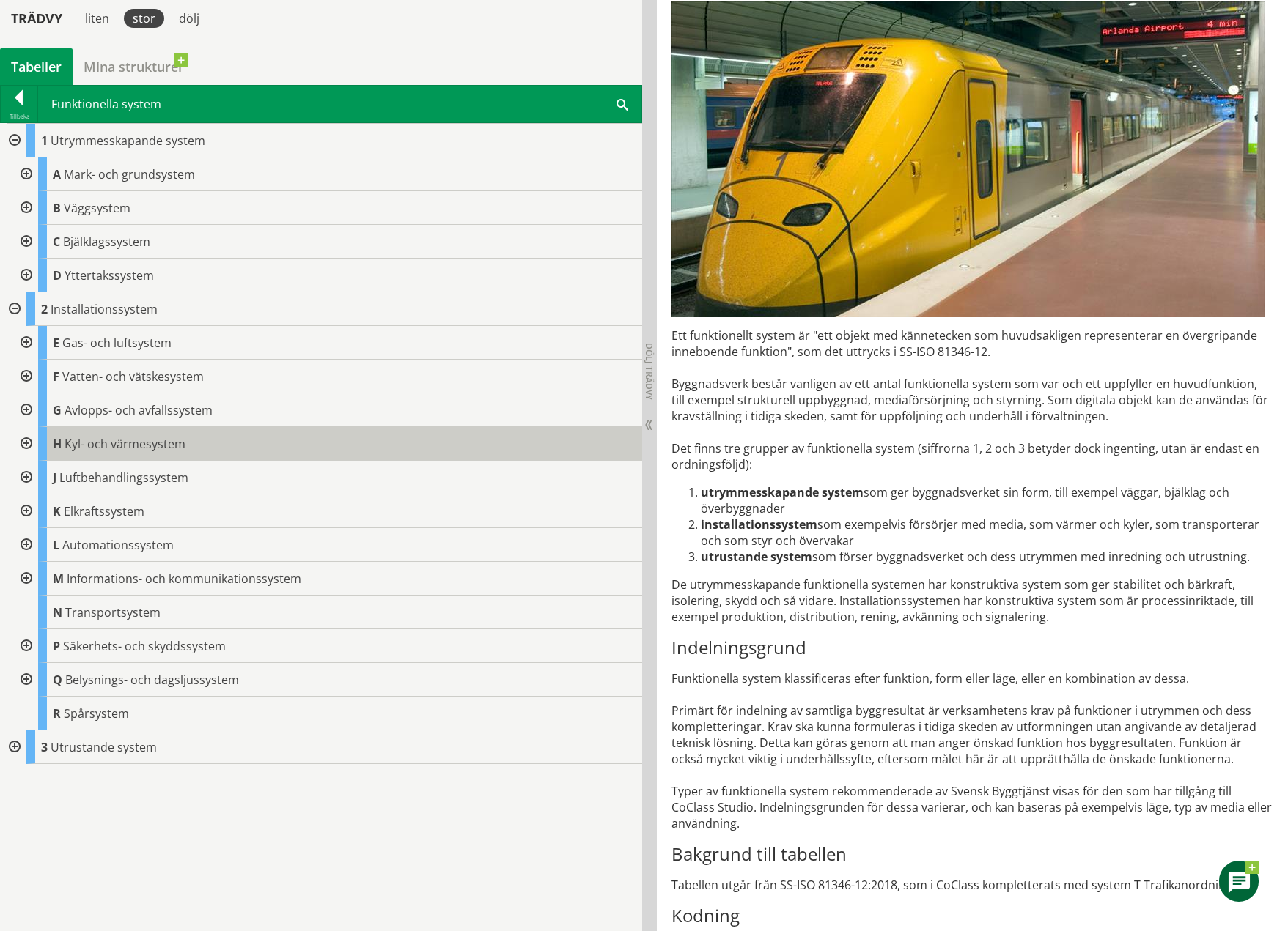
click at [225, 448] on div "H Kyl- och värmesystem" at bounding box center [340, 444] width 604 height 34
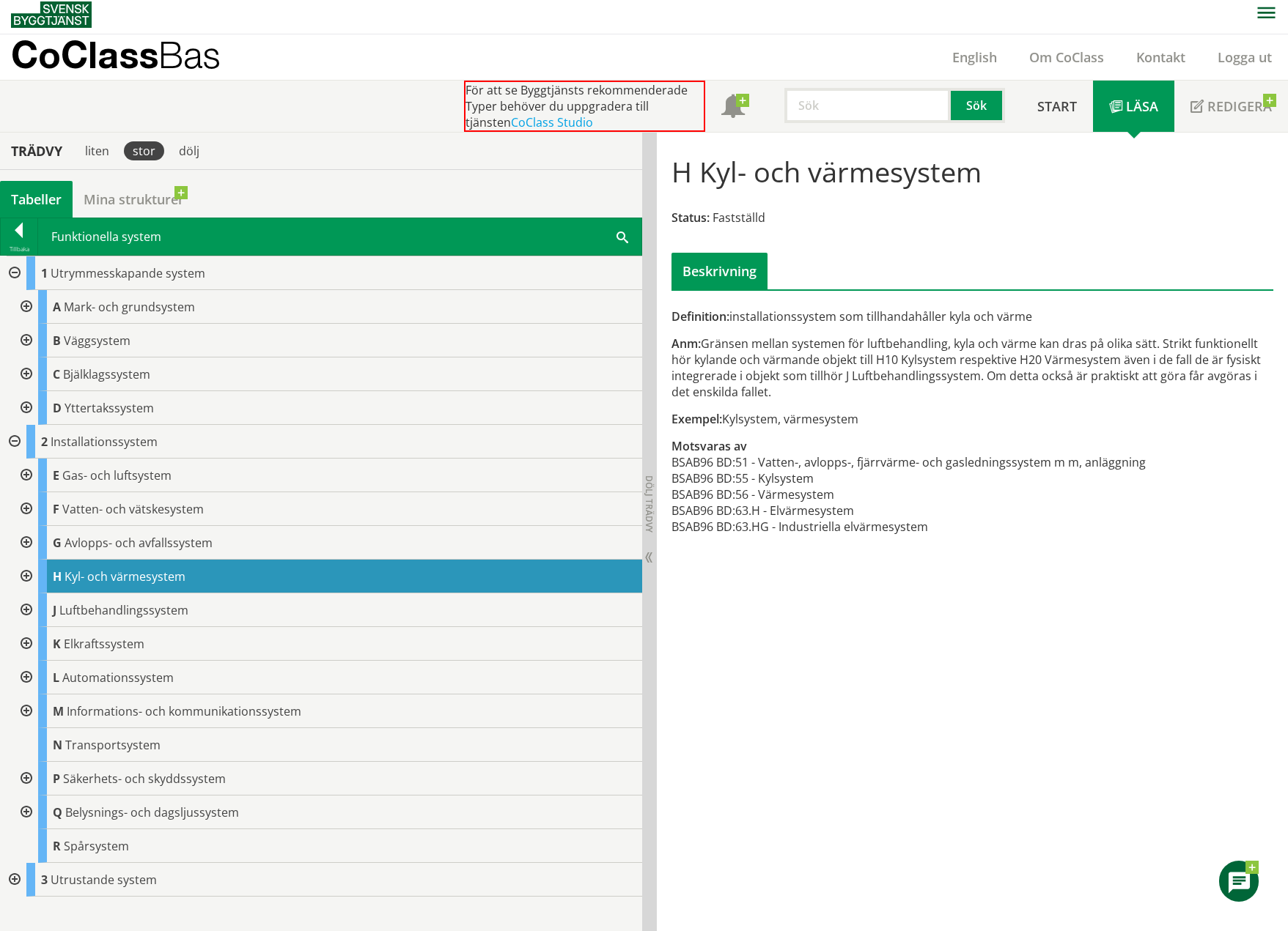
scroll to position [2, 0]
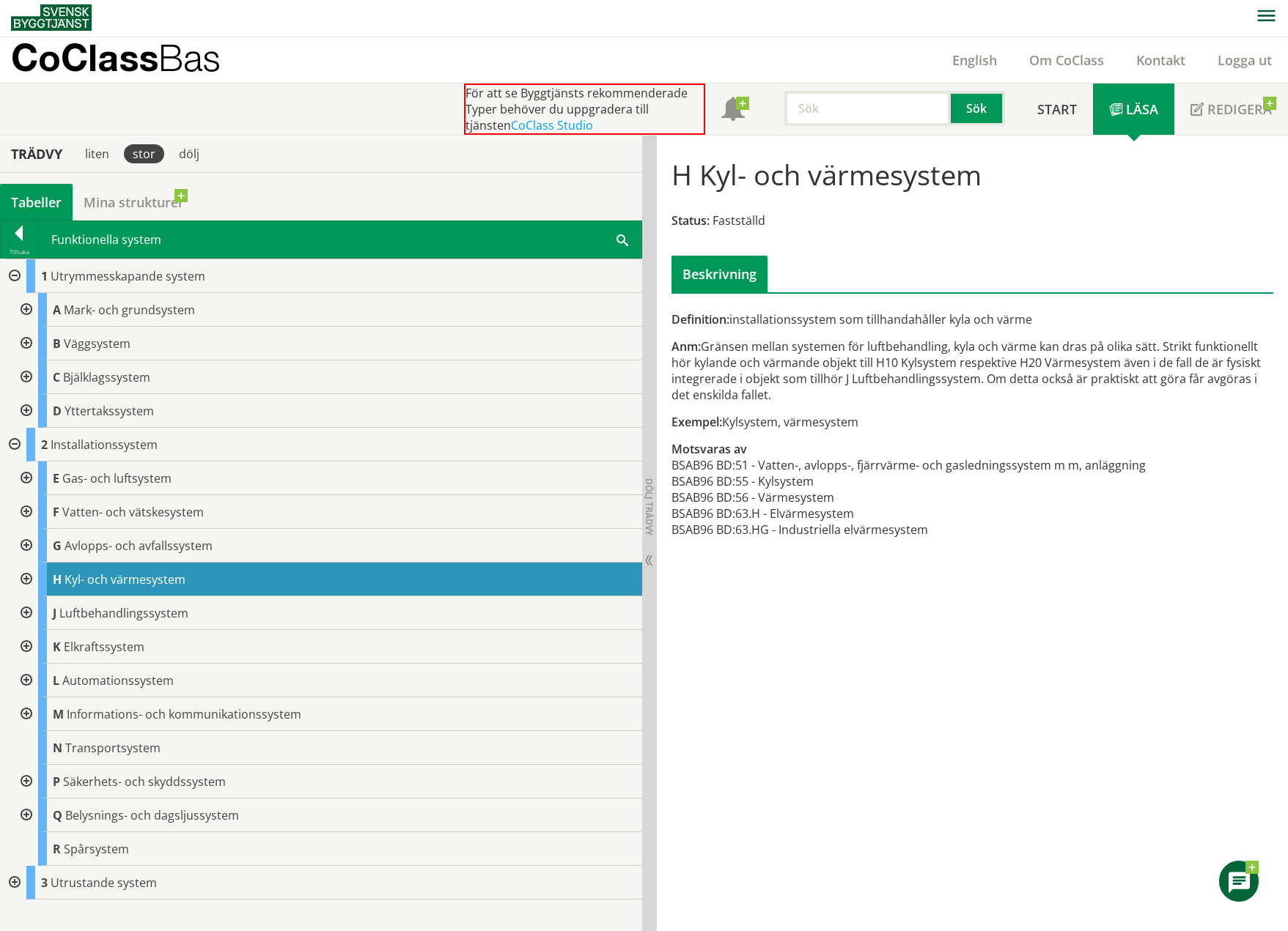
click at [706, 349] on div "Anm: Gränsen mellan systemen för luftbehandling, kyla och värme kan dras på oli…" at bounding box center [972, 370] width 601 height 65
drag, startPoint x: 706, startPoint y: 349, endPoint x: 925, endPoint y: 381, distance: 221.3
click at [925, 381] on div "Anm: Gränsen mellan systemen för luftbehandling, kyla och värme kan dras på oli…" at bounding box center [972, 370] width 601 height 65
click at [949, 388] on div "Anm: Gränsen mellan systemen för luftbehandling, kyla och värme kan dras på oli…" at bounding box center [972, 370] width 601 height 65
drag, startPoint x: 708, startPoint y: 469, endPoint x: 760, endPoint y: 468, distance: 52.0
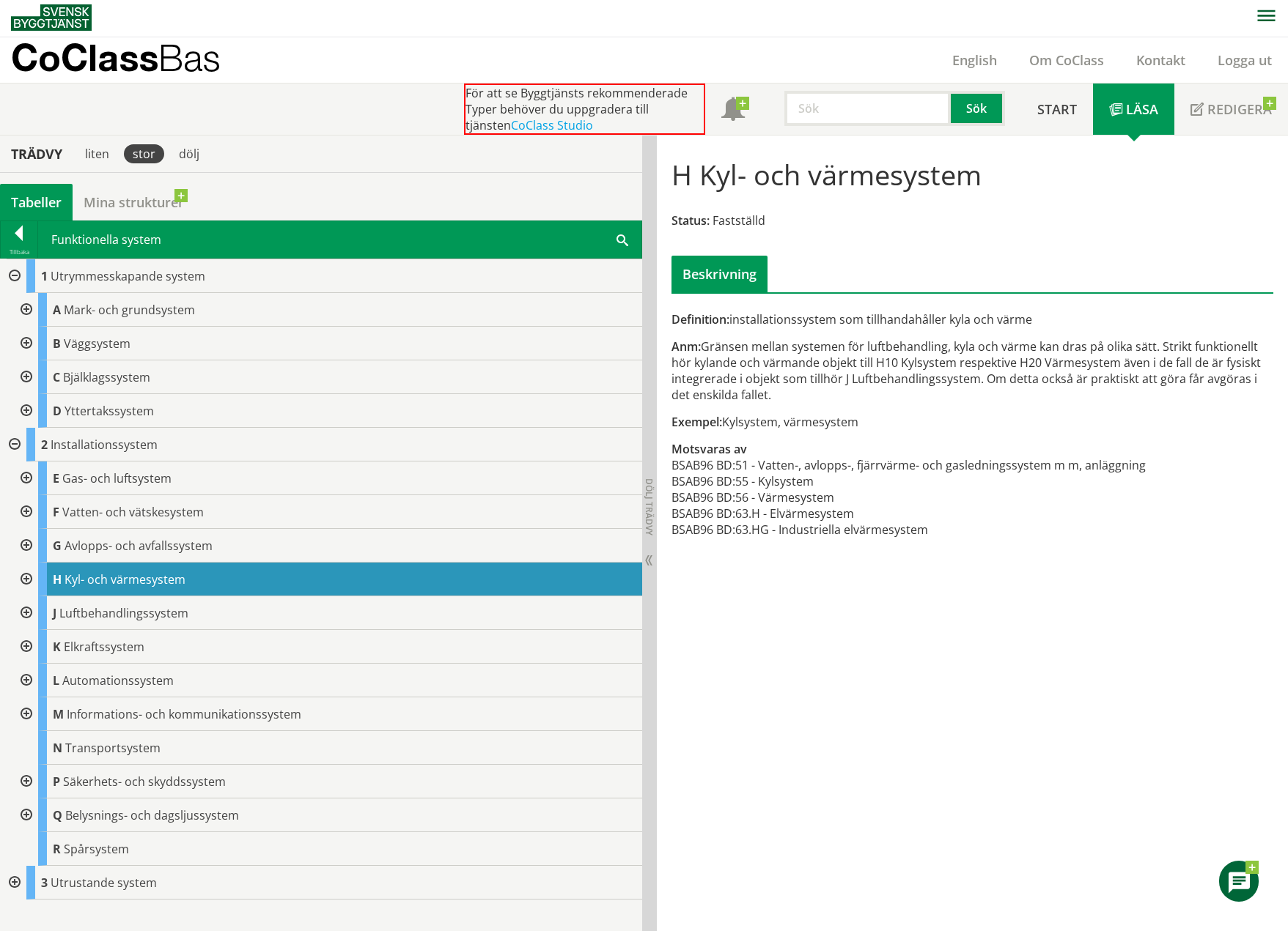
click at [760, 468] on tr "BSAB96 BD: 51 - Vatten-, avlopps-, fjärrvärme- och gasledningssystem m m, anläg…" at bounding box center [909, 465] width 474 height 16
drag, startPoint x: 672, startPoint y: 462, endPoint x: 773, endPoint y: 468, distance: 101.2
click at [773, 468] on tr "BSAB96 BD: 51 - Vatten-, avlopps-, fjärrvärme- och gasledningssystem m m, anläg…" at bounding box center [909, 465] width 474 height 16
drag, startPoint x: 1018, startPoint y: 366, endPoint x: 1052, endPoint y: 362, distance: 34.2
click at [1042, 362] on div "Anm: Gränsen mellan systemen för luftbehandling, kyla och värme kan dras på oli…" at bounding box center [972, 370] width 601 height 65
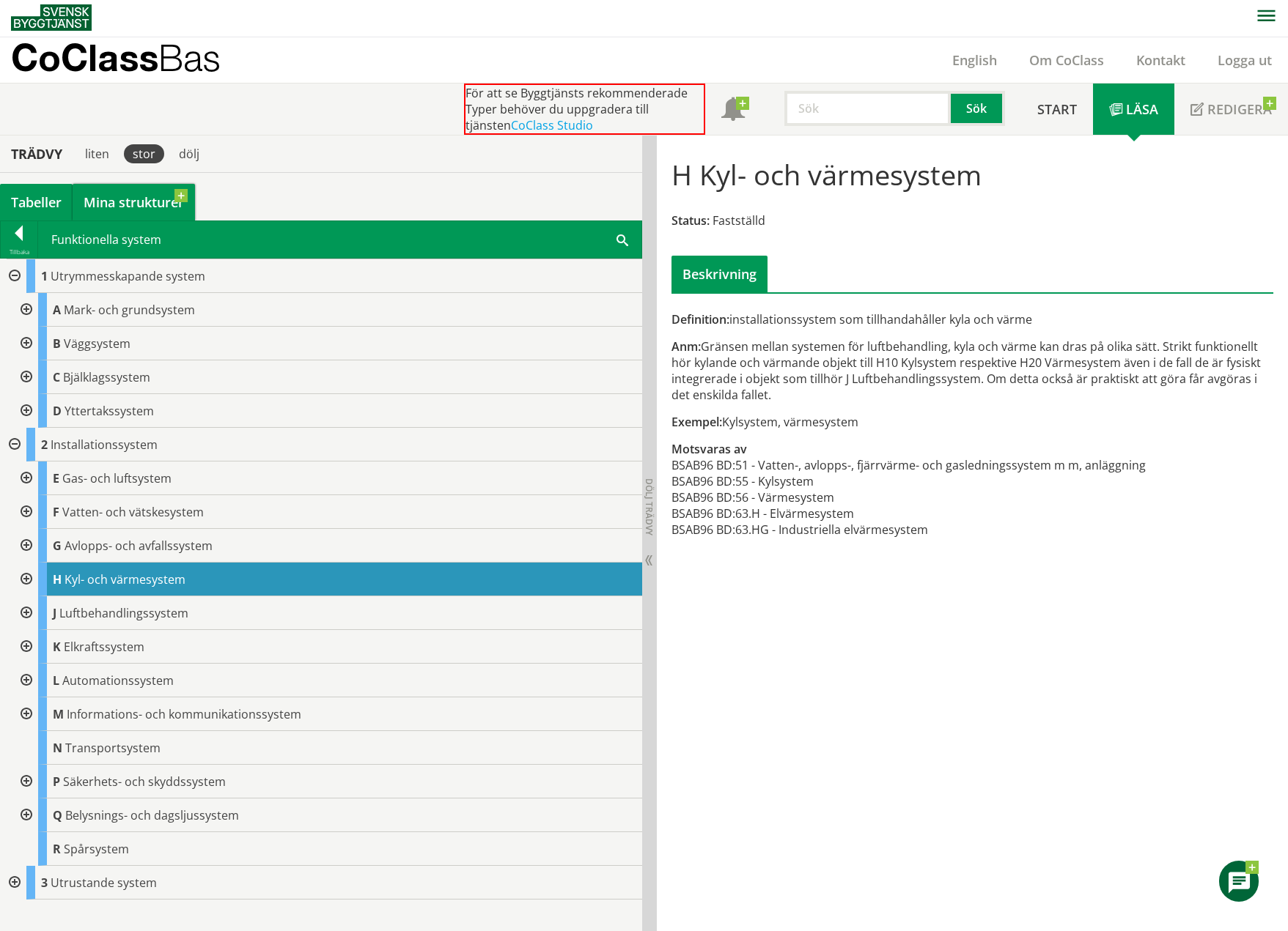
click at [121, 186] on link "Mina strukturer" at bounding box center [133, 202] width 122 height 37
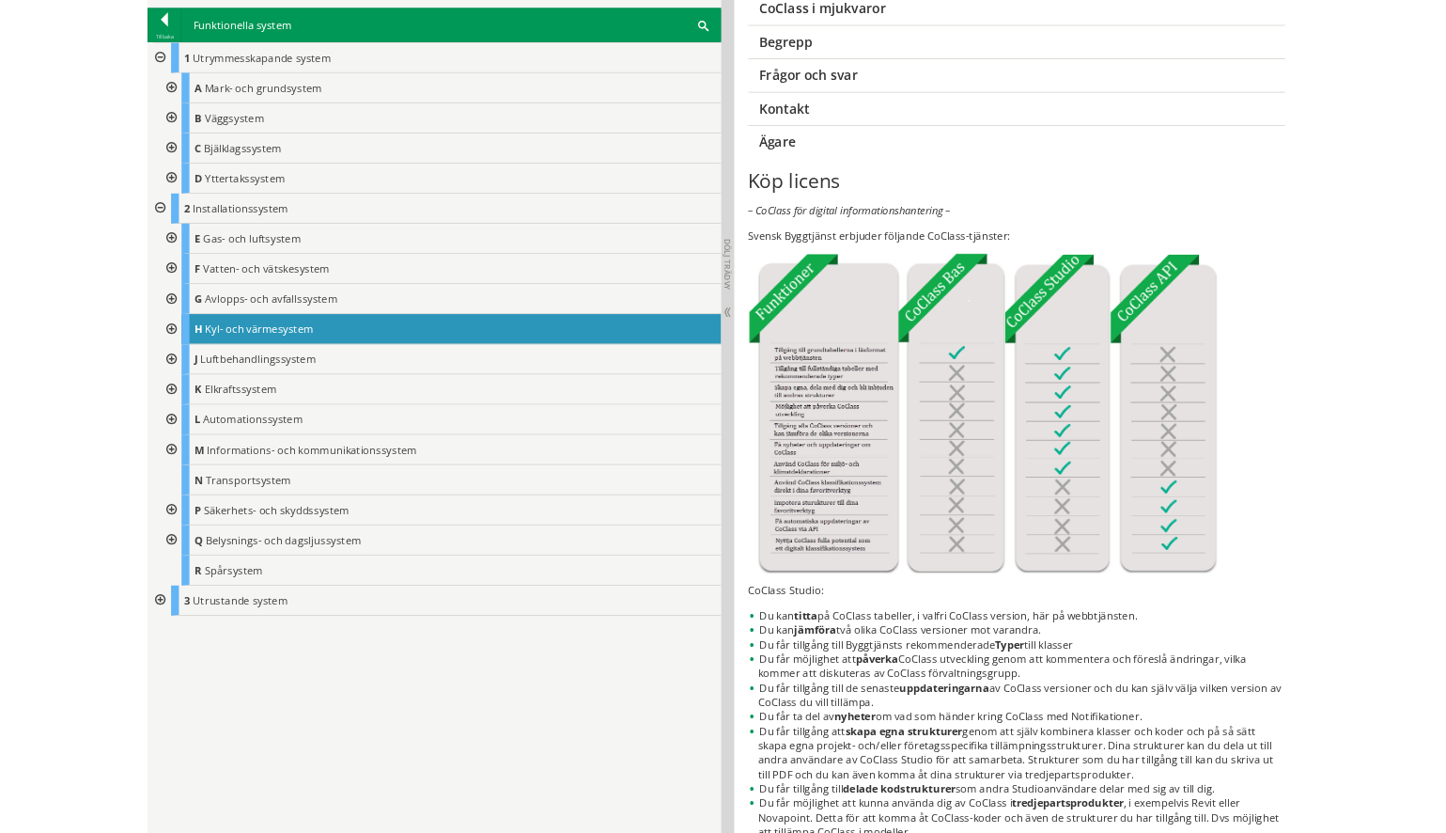
scroll to position [376, 0]
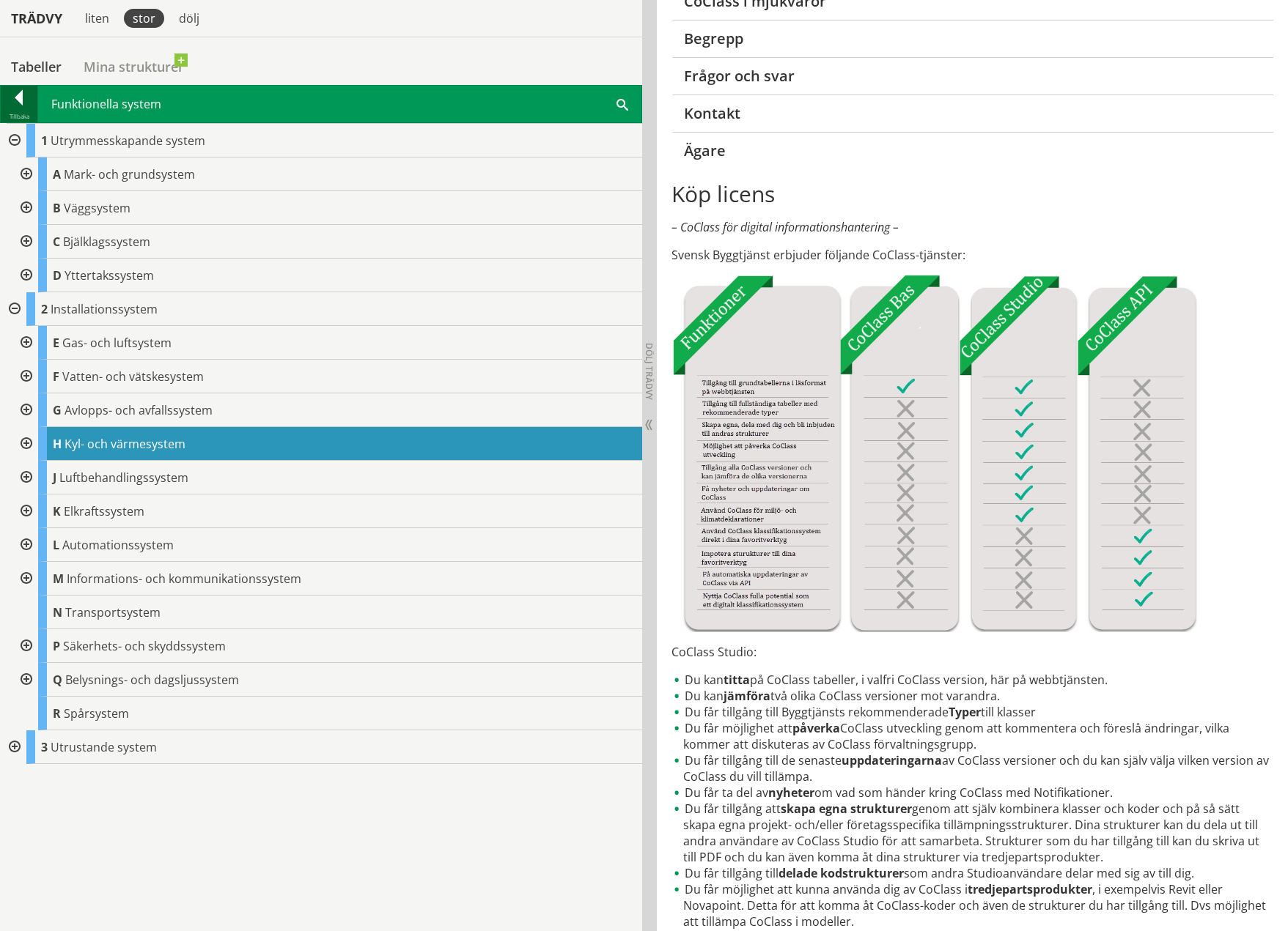
click at [31, 99] on div at bounding box center [19, 101] width 37 height 20
